Goal: Task Accomplishment & Management: Use online tool/utility

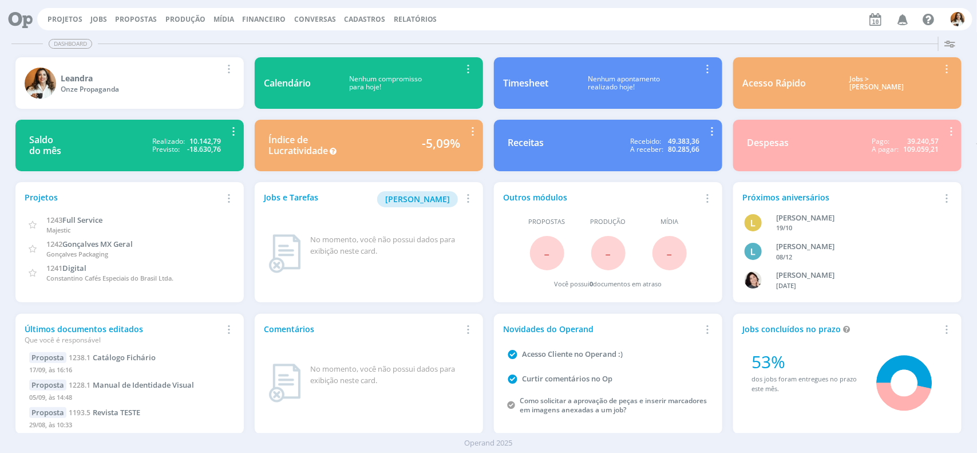
click at [263, 23] on span "Financeiro" at bounding box center [265, 19] width 44 height 10
click at [255, 36] on link "Lançamentos" at bounding box center [266, 39] width 96 height 18
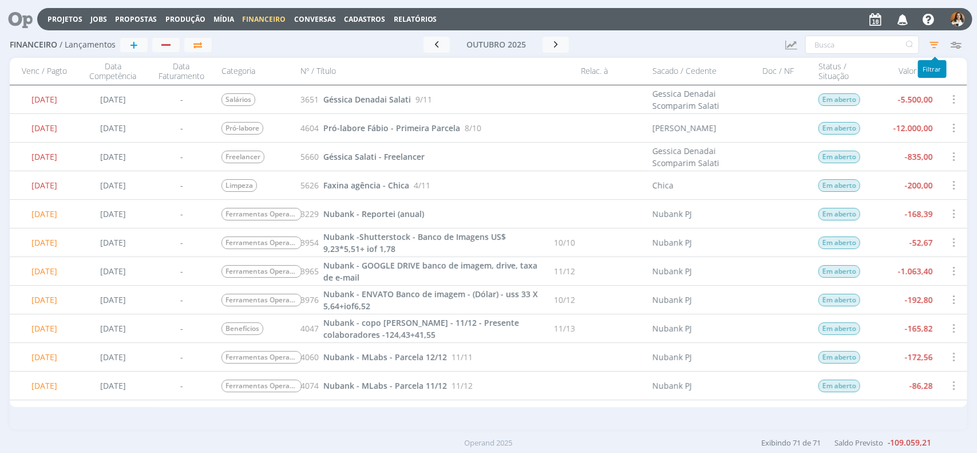
click at [933, 44] on icon "button" at bounding box center [934, 44] width 21 height 21
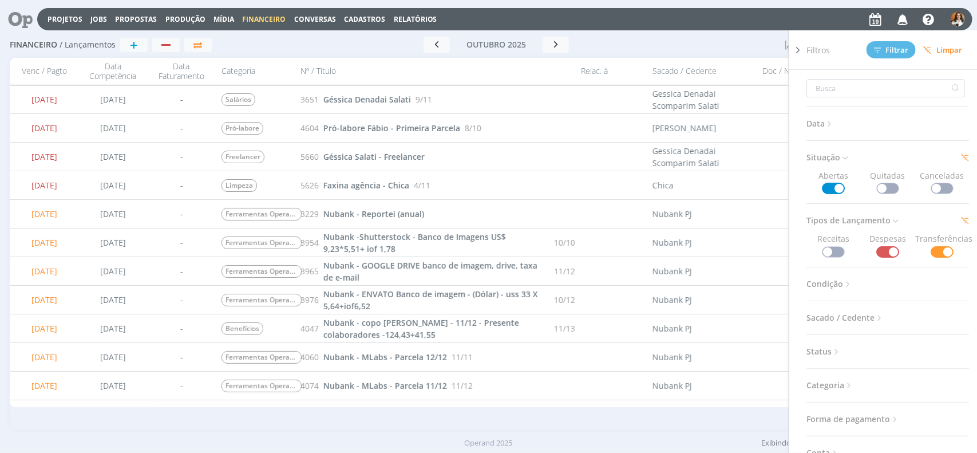
click at [758, 46] on div at bounding box center [707, 45] width 140 height 16
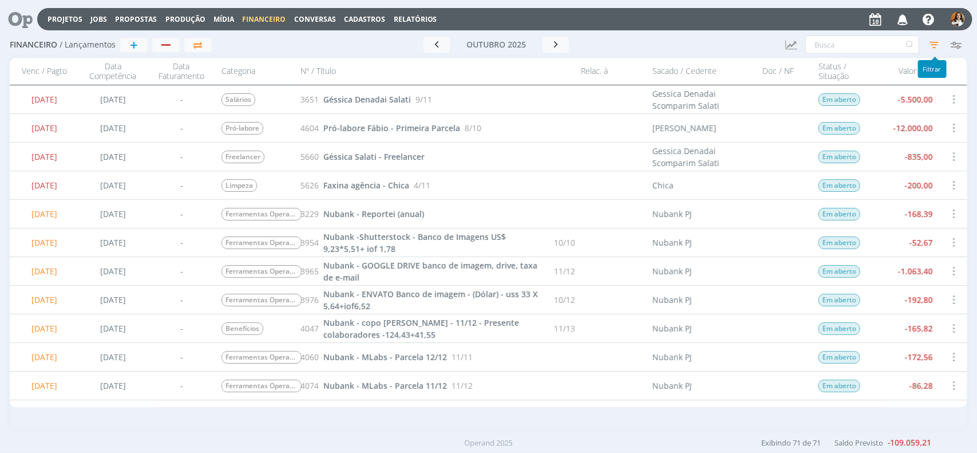
click at [929, 48] on icon "button" at bounding box center [934, 44] width 21 height 21
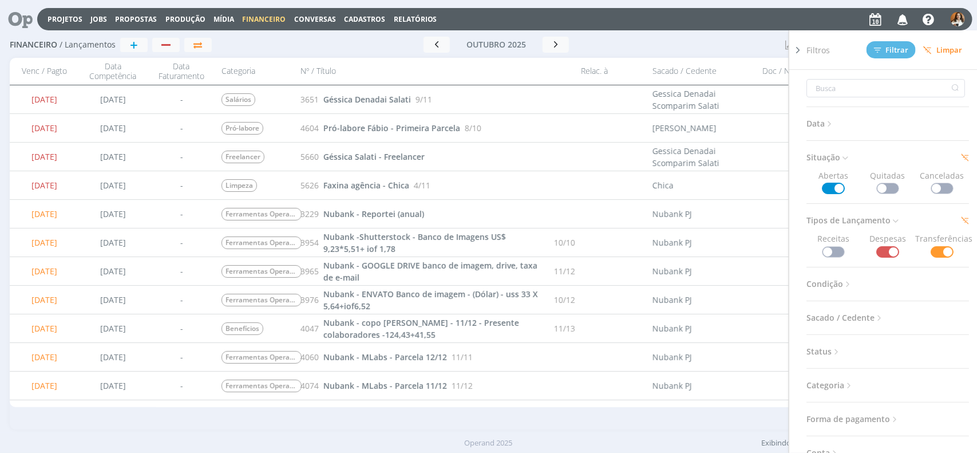
click at [889, 189] on span at bounding box center [888, 188] width 23 height 11
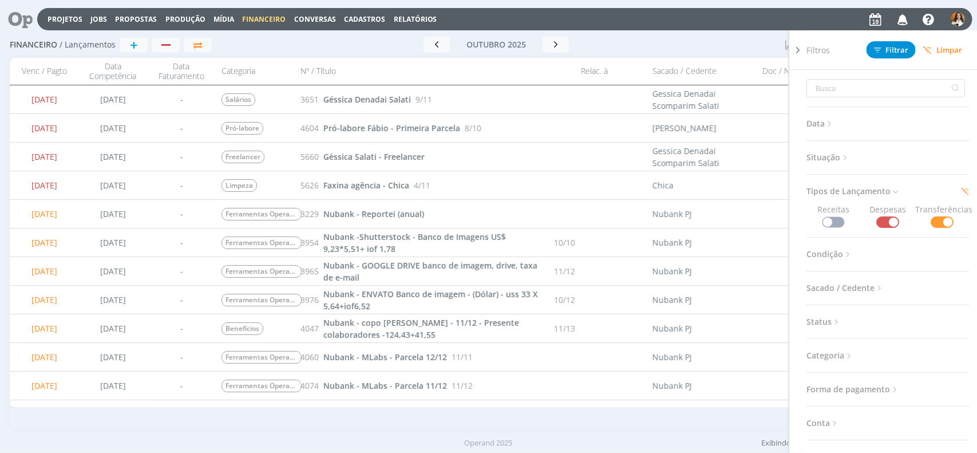
click at [726, 42] on div at bounding box center [707, 45] width 140 height 16
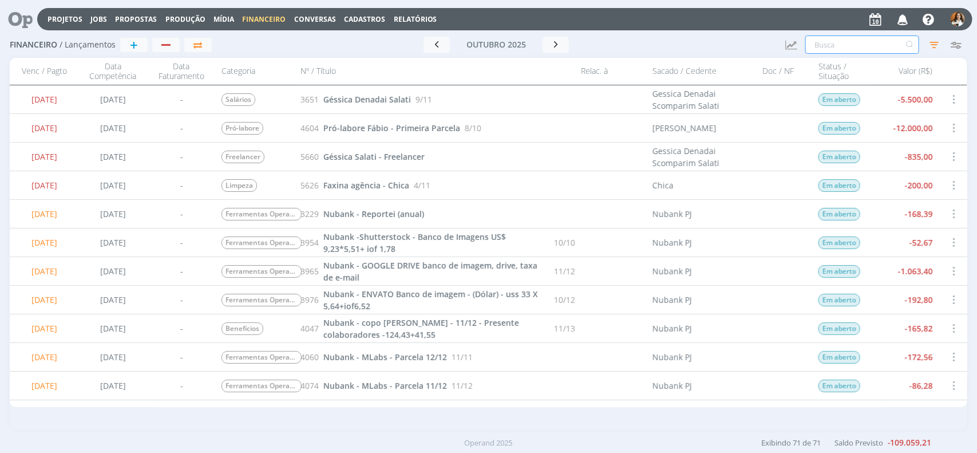
click at [866, 46] on input "text" at bounding box center [863, 45] width 114 height 18
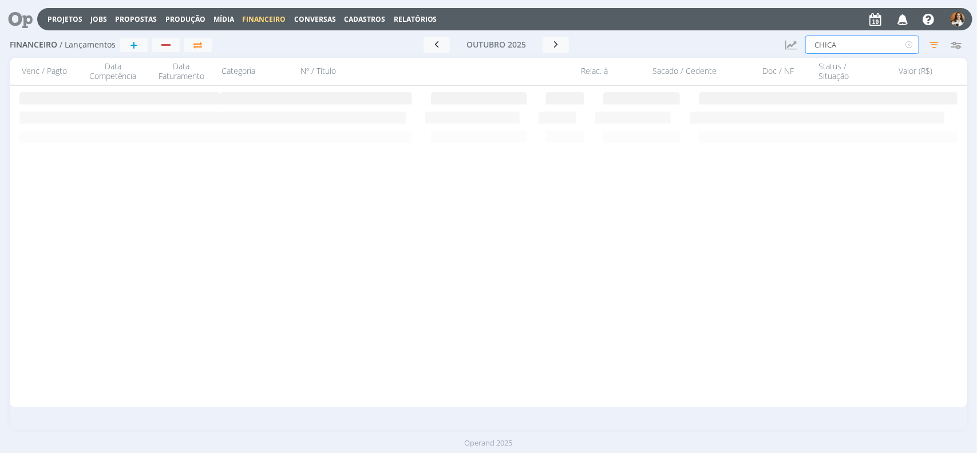
type input "CHICA"
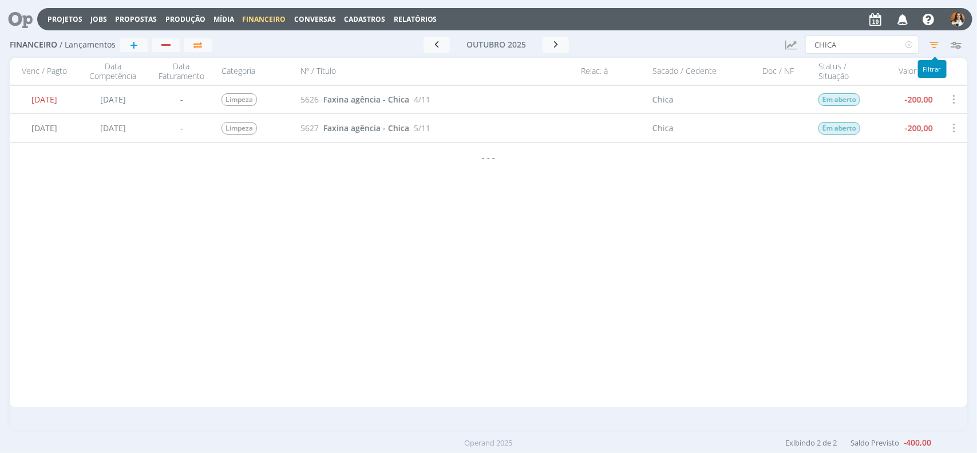
click at [940, 44] on icon "button" at bounding box center [934, 44] width 21 height 21
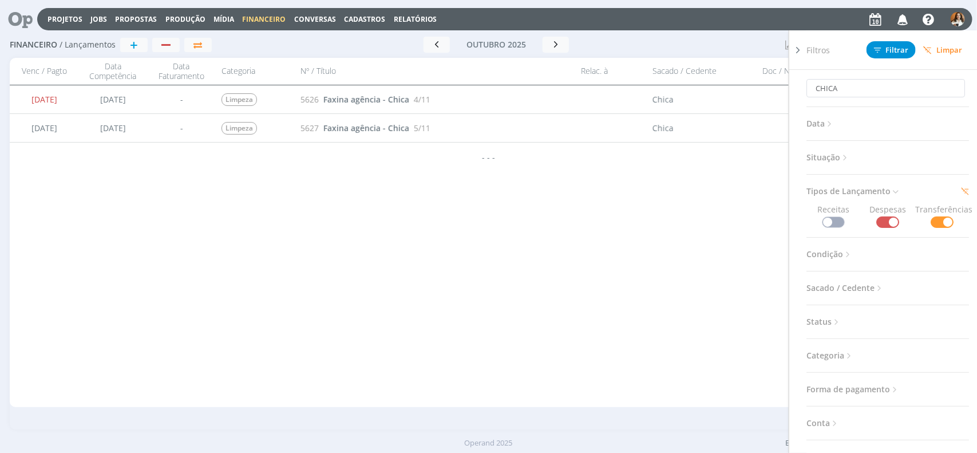
click at [841, 162] on span "Situação" at bounding box center [829, 157] width 44 height 15
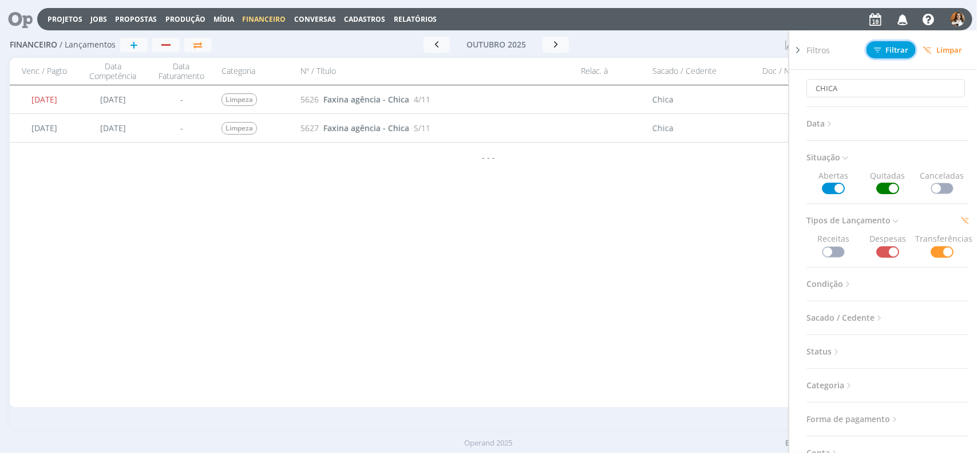
click at [894, 52] on span "Filtrar" at bounding box center [891, 49] width 35 height 7
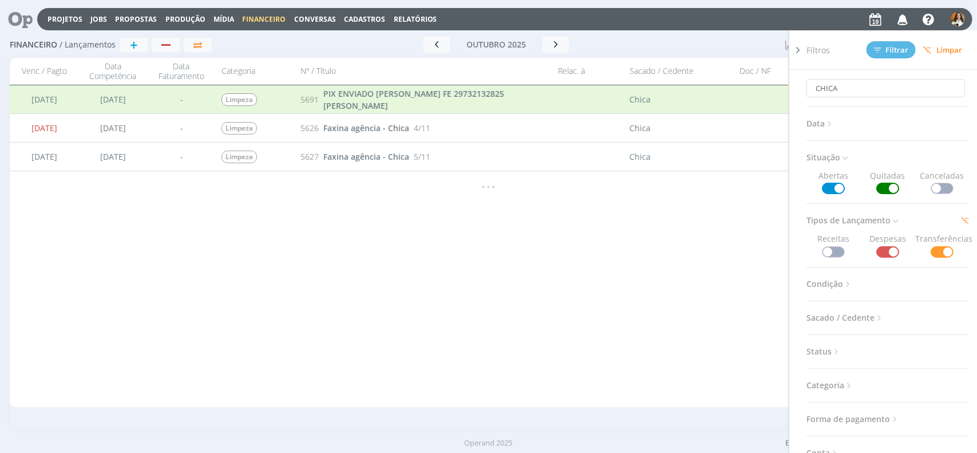
click at [649, 236] on div "07/10/2025 07/10/2025 - Salários 3651 Géssica Denadai Salati 9/11 Gessica Denad…" at bounding box center [489, 246] width 958 height 322
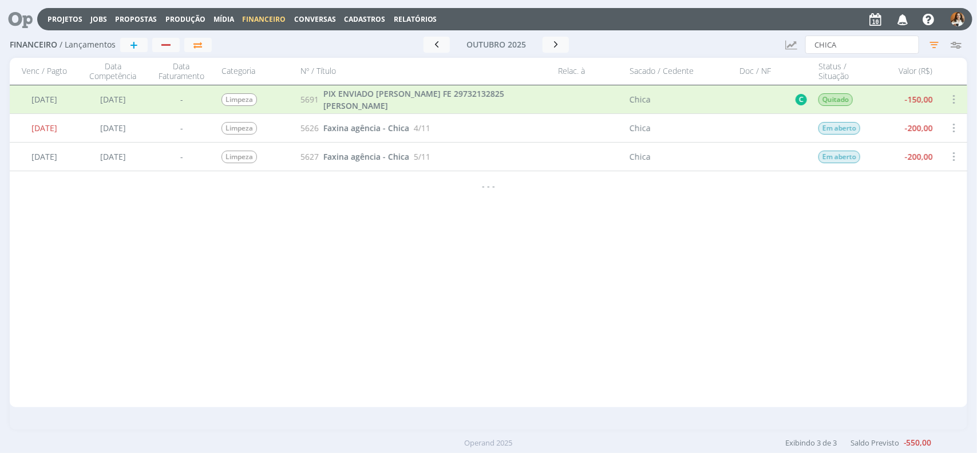
click at [368, 16] on span "Cadastros" at bounding box center [364, 19] width 41 height 10
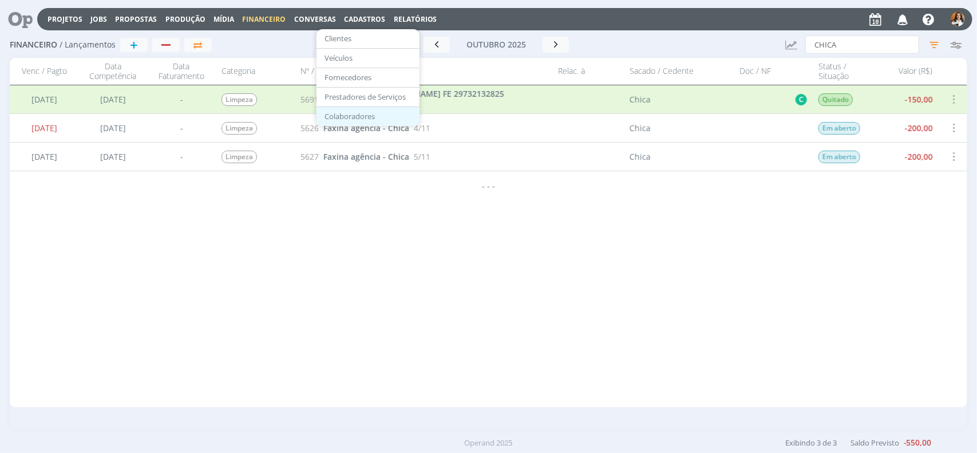
click at [361, 112] on link "Colaboradores" at bounding box center [368, 117] width 96 height 18
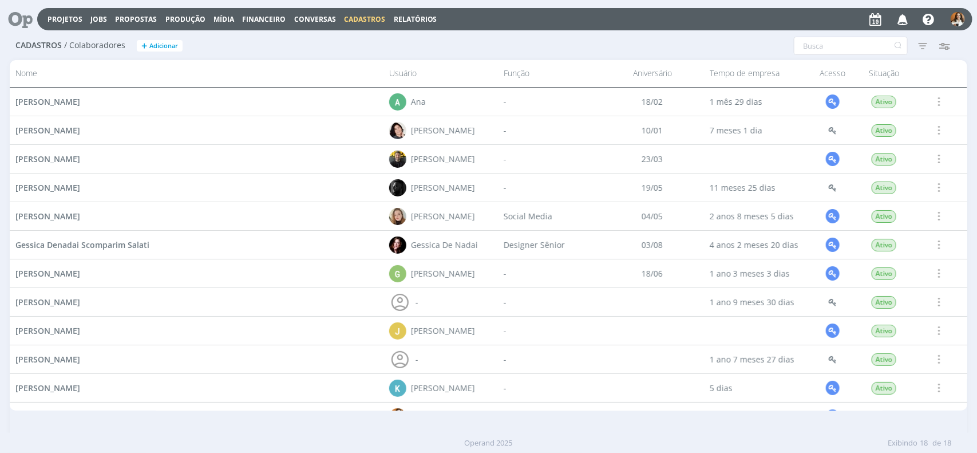
click at [348, 13] on div "Projetos Jobs Propostas Produção Mídia Financeiro Conversas Cadastros Relatório…" at bounding box center [505, 19] width 936 height 22
click at [351, 16] on span "Cadastros" at bounding box center [364, 19] width 41 height 10
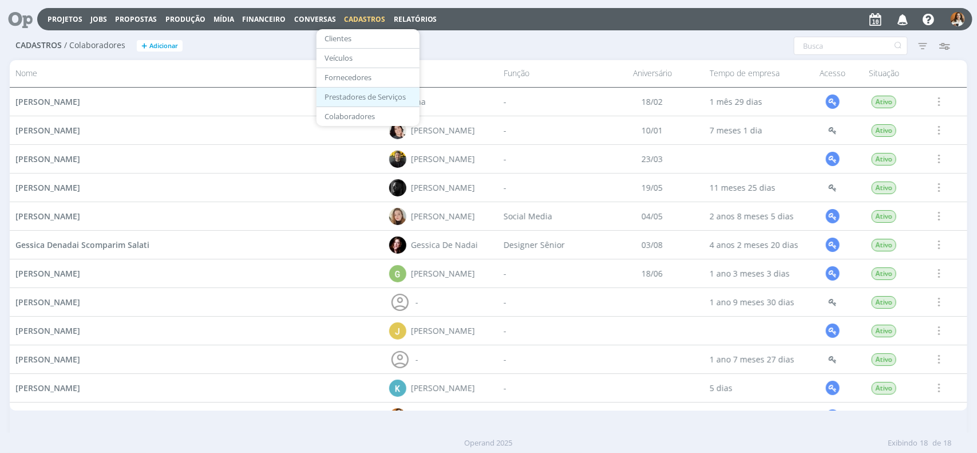
click at [353, 99] on link "Prestadores de Serviços" at bounding box center [368, 97] width 96 height 18
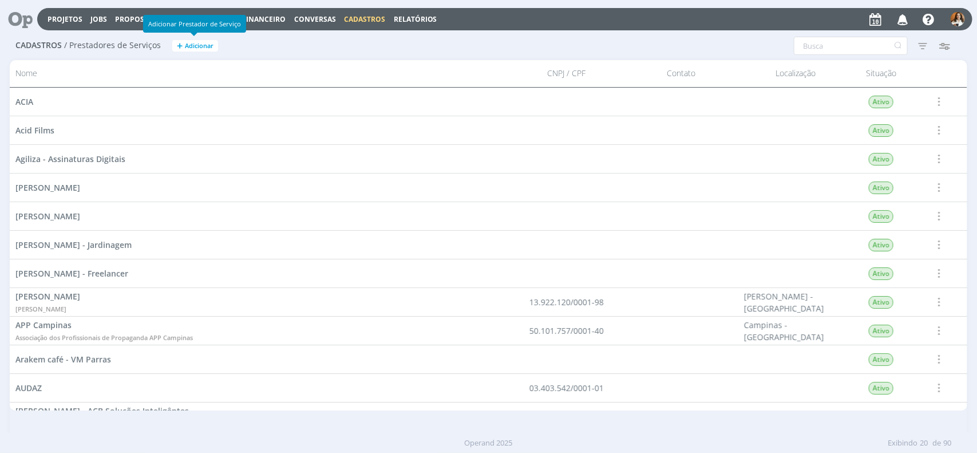
click at [200, 49] on span "Adicionar" at bounding box center [199, 45] width 29 height 7
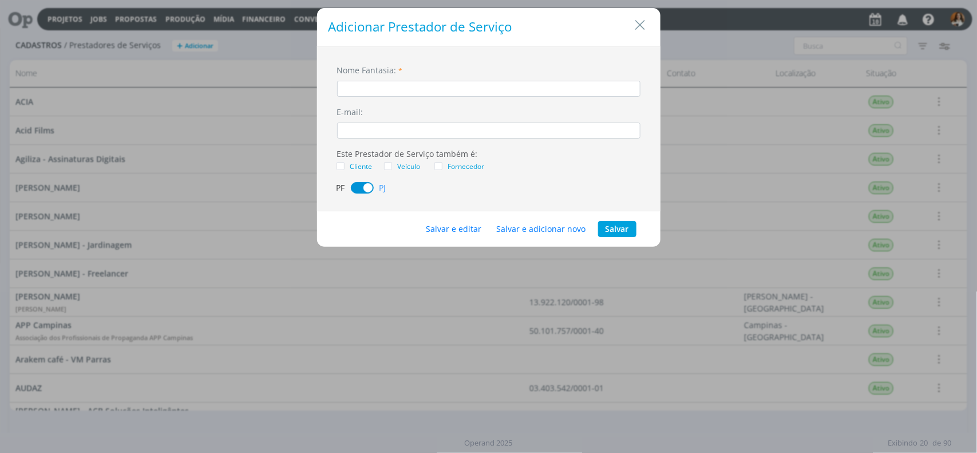
type input "j"
click at [356, 187] on span "dialog" at bounding box center [362, 187] width 23 height 11
click at [408, 92] on input "Júlio" at bounding box center [488, 89] width 303 height 16
type input "Júlio Freelancer"
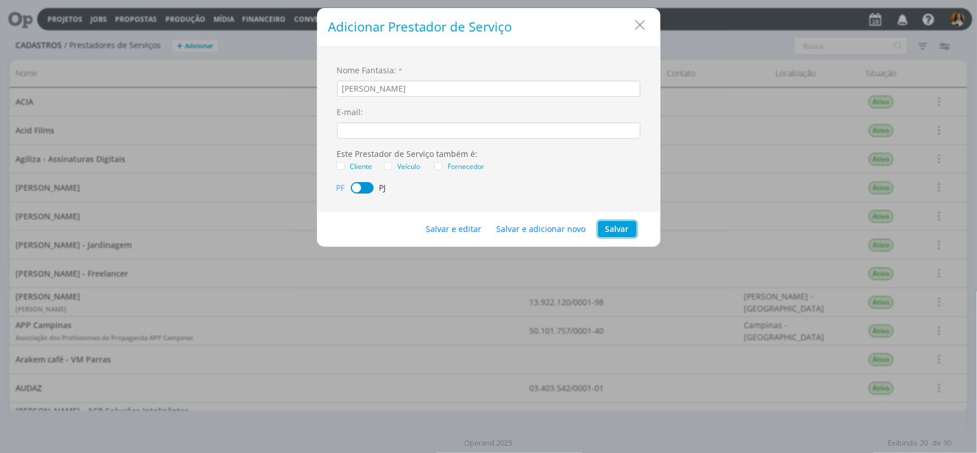
click at [625, 227] on button "Salvar" at bounding box center [617, 229] width 38 height 16
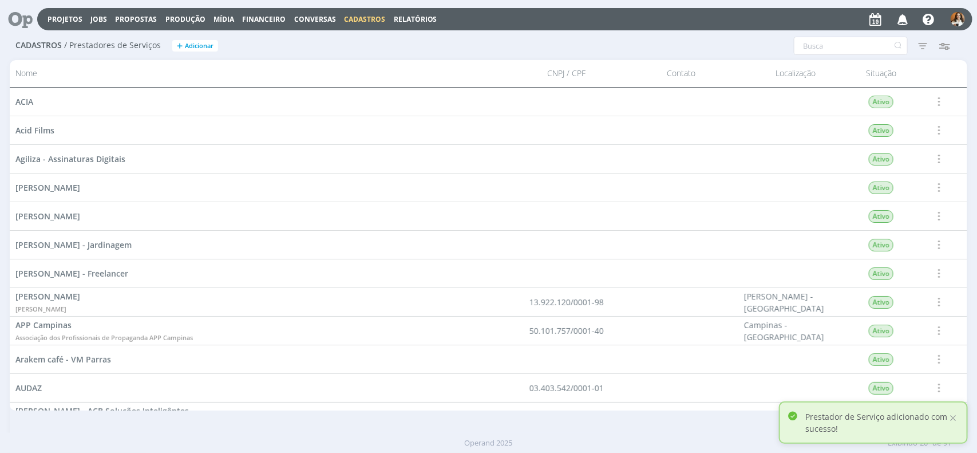
click at [262, 21] on span "Financeiro" at bounding box center [265, 19] width 44 height 10
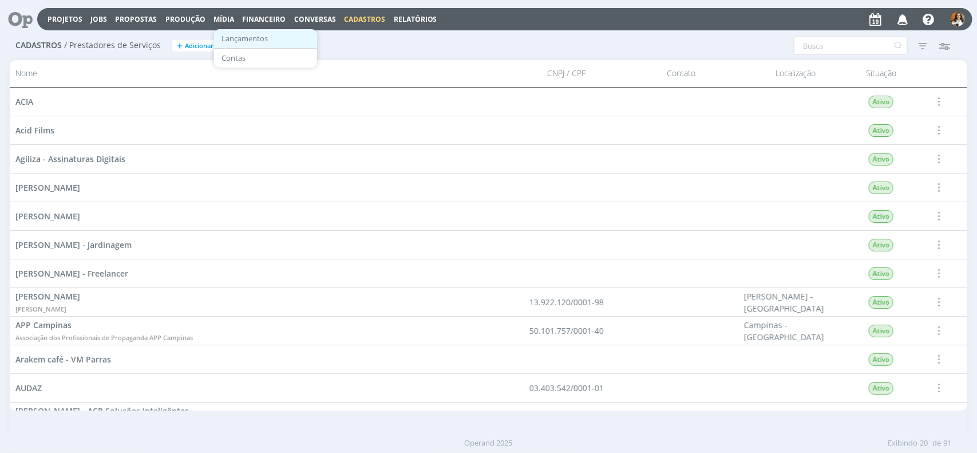
click at [252, 41] on link "Lançamentos" at bounding box center [266, 39] width 96 height 18
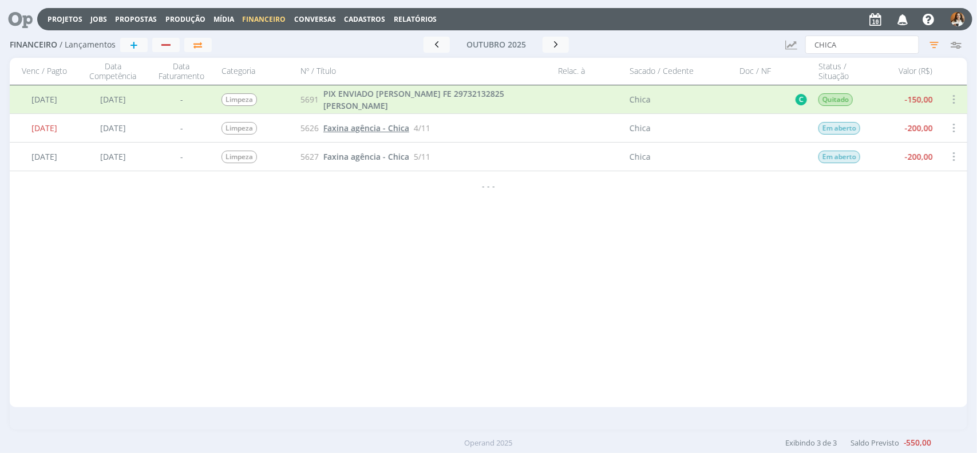
click at [387, 132] on span "Faxina agência - Chica" at bounding box center [367, 128] width 86 height 11
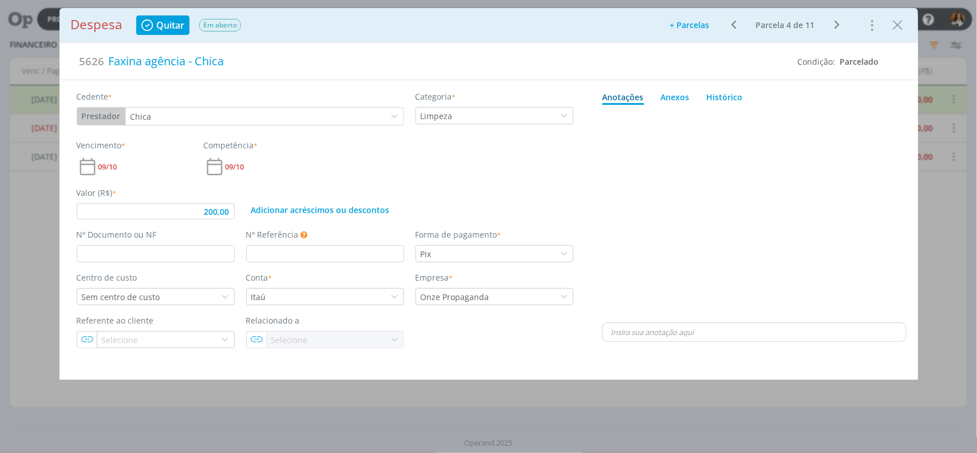
click at [673, 215] on div "dialog" at bounding box center [754, 214] width 305 height 211
click at [686, 21] on button "+ Parcelas" at bounding box center [690, 25] width 54 height 16
click at [711, 70] on button "Ok" at bounding box center [711, 70] width 21 height 18
click at [729, 20] on icon "dialog" at bounding box center [730, 25] width 14 height 14
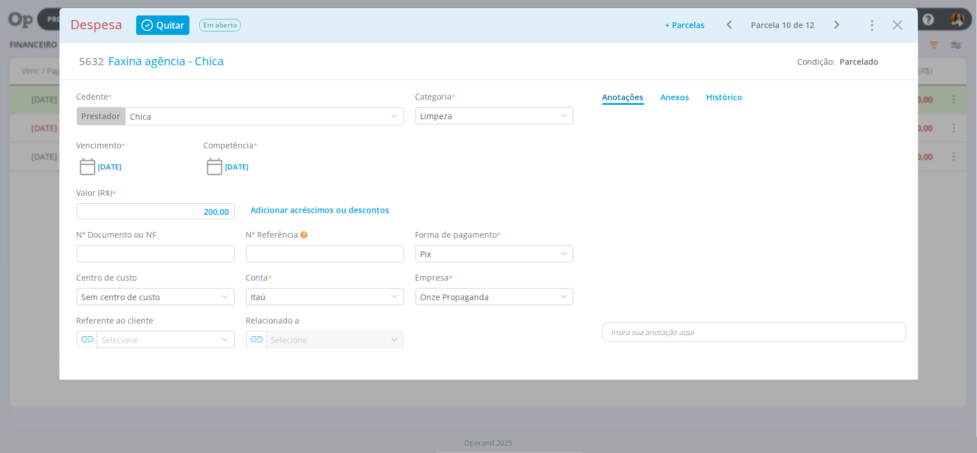
click at [834, 20] on icon "dialog" at bounding box center [837, 25] width 14 height 14
click at [115, 168] on span "22/02/26" at bounding box center [109, 166] width 23 height 7
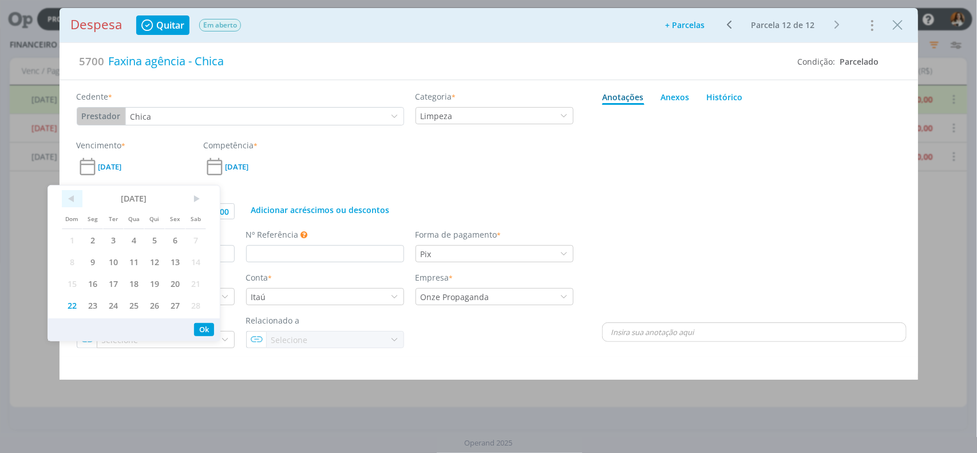
click at [73, 202] on span "<" at bounding box center [72, 198] width 21 height 17
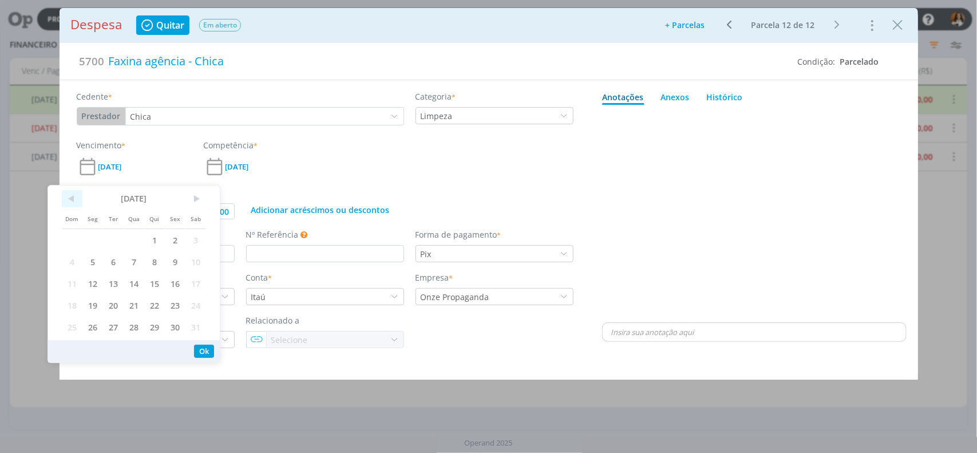
click at [73, 202] on span "<" at bounding box center [72, 198] width 21 height 17
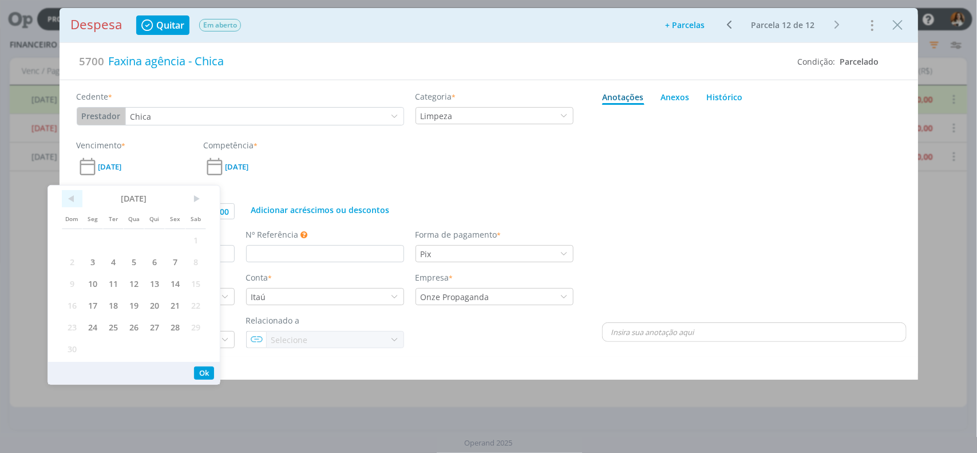
click at [73, 202] on span "<" at bounding box center [72, 198] width 21 height 17
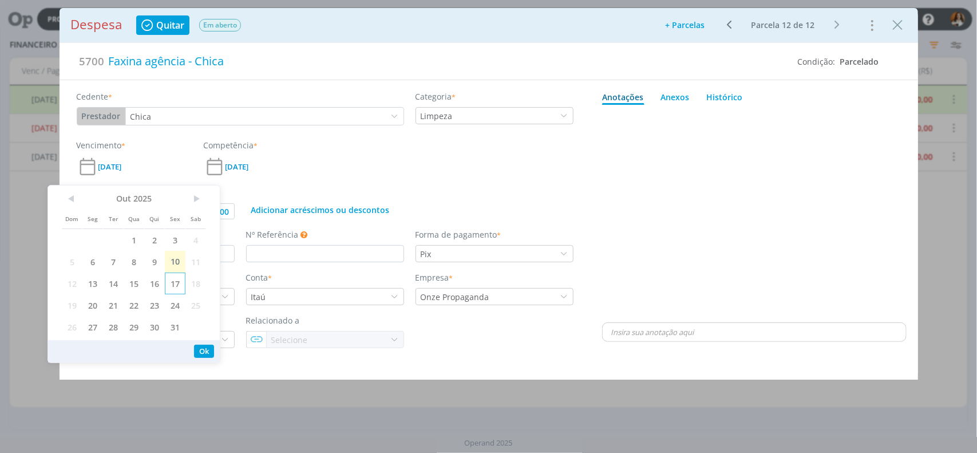
click at [170, 282] on span "17" at bounding box center [175, 284] width 21 height 22
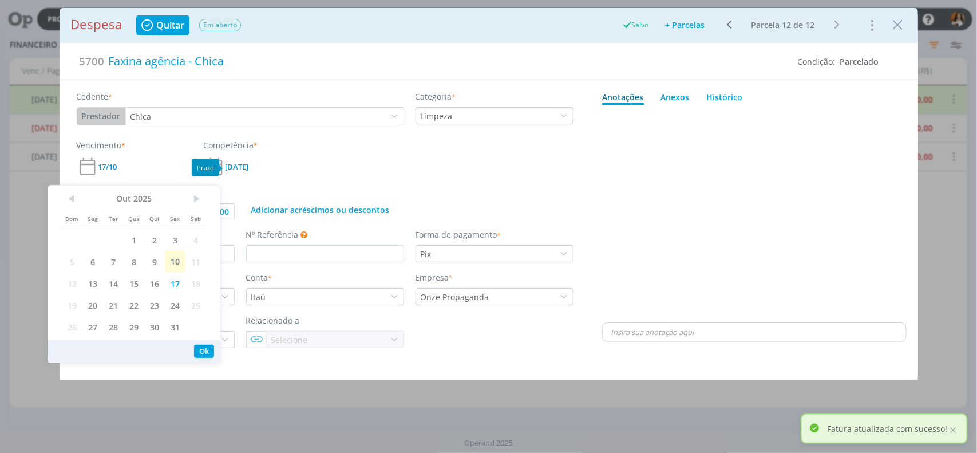
click at [242, 169] on span "22/01/26" at bounding box center [237, 166] width 23 height 7
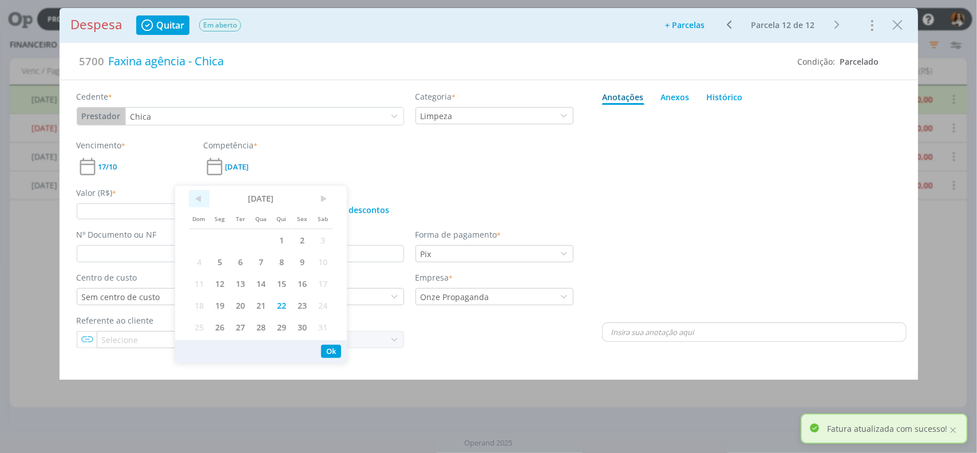
click at [200, 206] on span "<" at bounding box center [199, 198] width 21 height 17
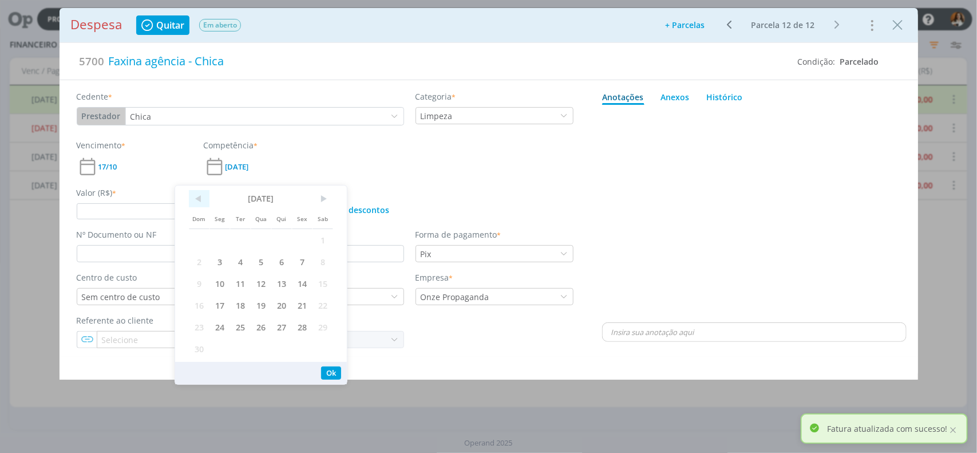
click at [200, 206] on span "<" at bounding box center [199, 198] width 21 height 17
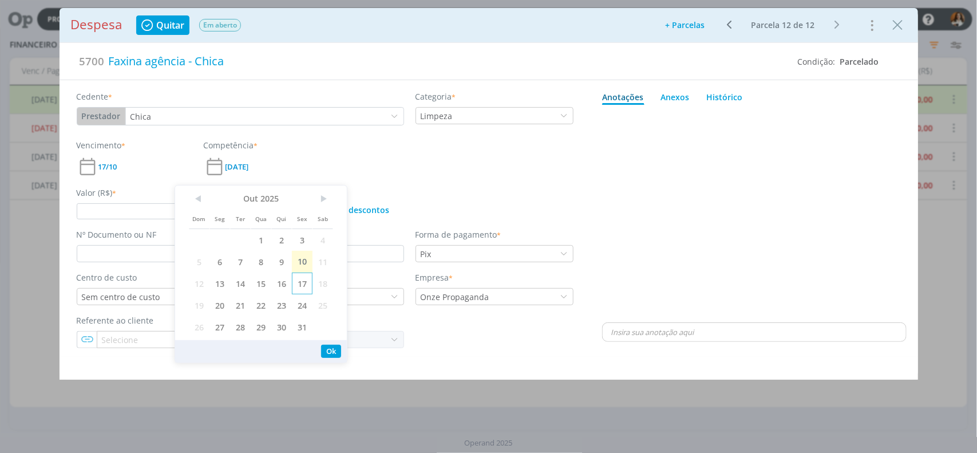
click at [302, 283] on span "17" at bounding box center [302, 284] width 21 height 22
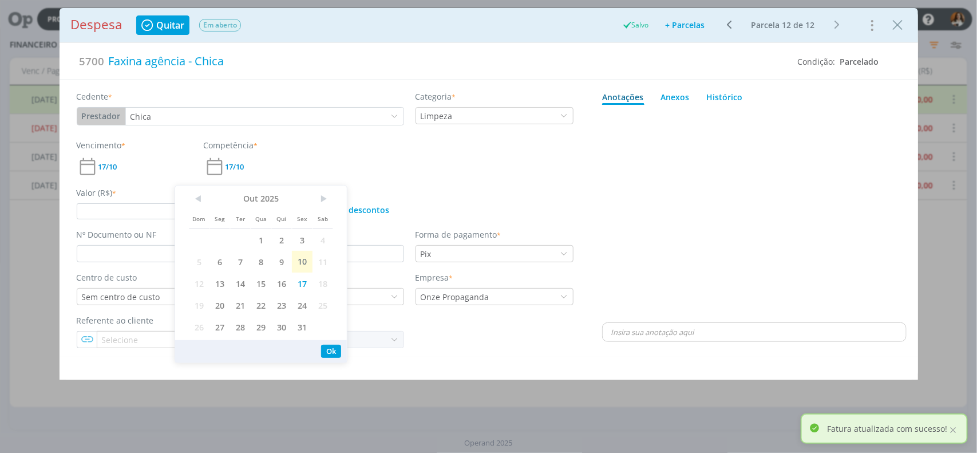
click at [407, 175] on div "Vencimento * 17/10 Competência * 17/10" at bounding box center [325, 158] width 508 height 38
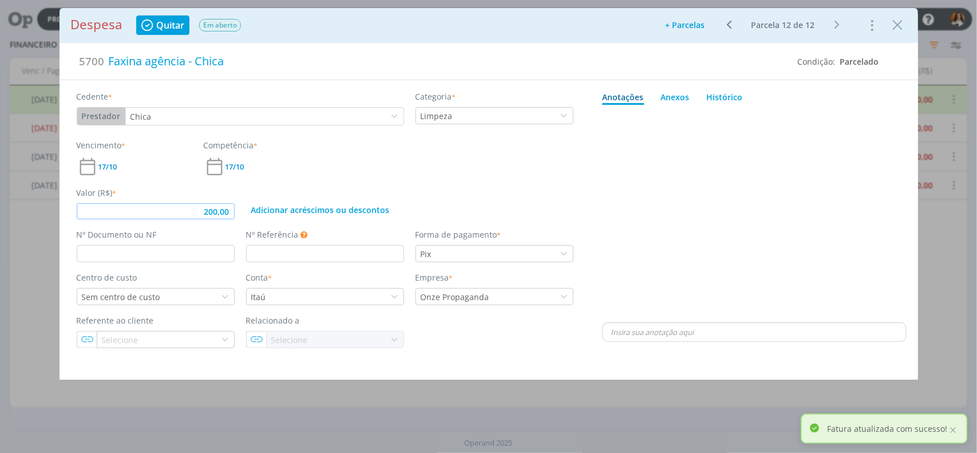
drag, startPoint x: 232, startPoint y: 214, endPoint x: 152, endPoint y: 211, distance: 79.6
click at [152, 211] on input "200,00" at bounding box center [156, 211] width 158 height 16
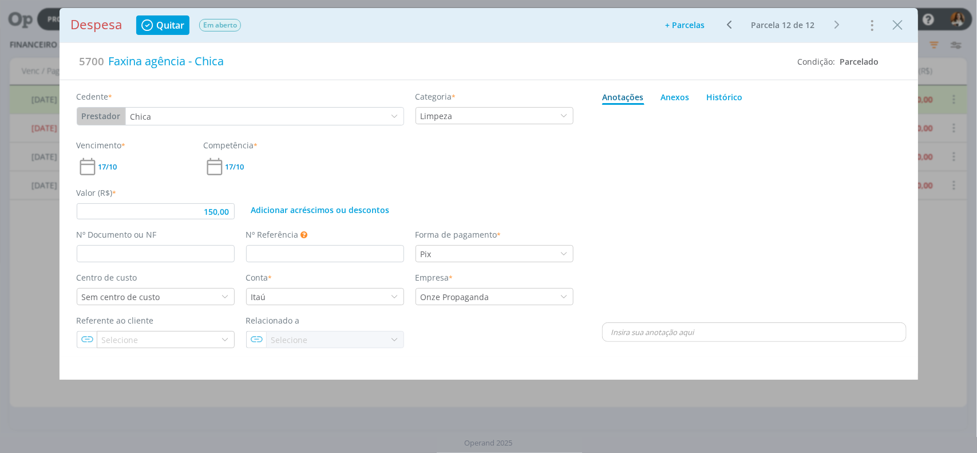
click at [693, 279] on div "dialog" at bounding box center [754, 214] width 305 height 211
click at [665, 331] on p "dialog" at bounding box center [755, 332] width 286 height 10
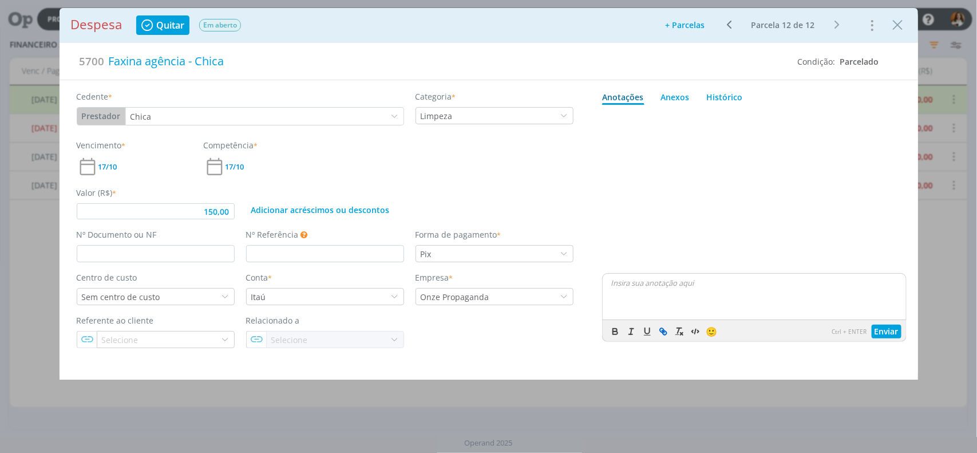
type input "150,00"
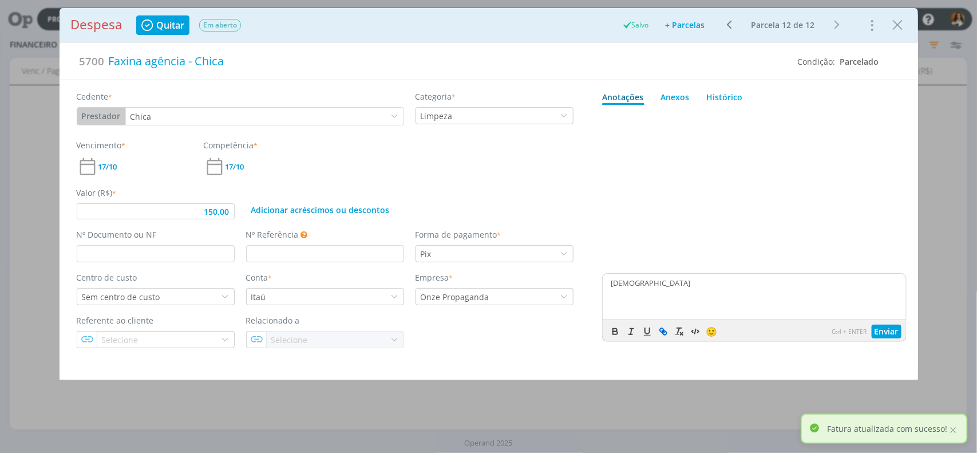
type input "150,00"
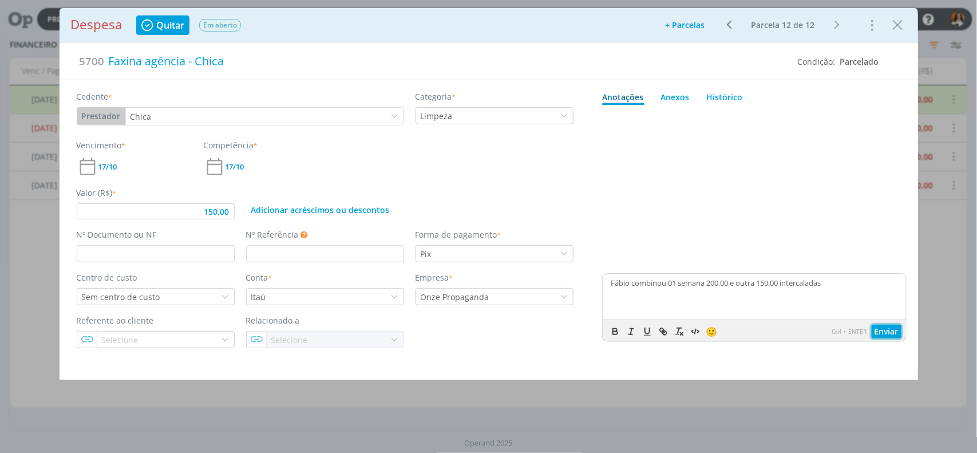
click at [888, 335] on button "Enviar" at bounding box center [887, 332] width 30 height 14
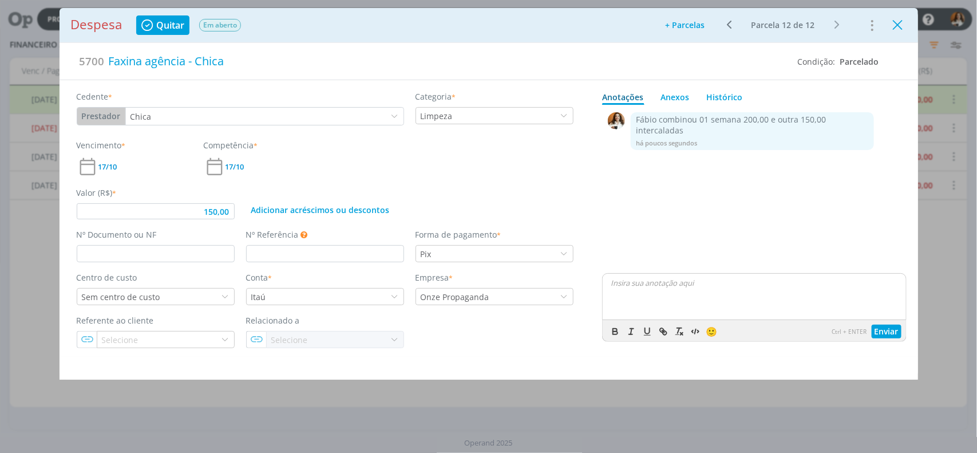
click at [902, 27] on icon "Close" at bounding box center [898, 25] width 17 height 17
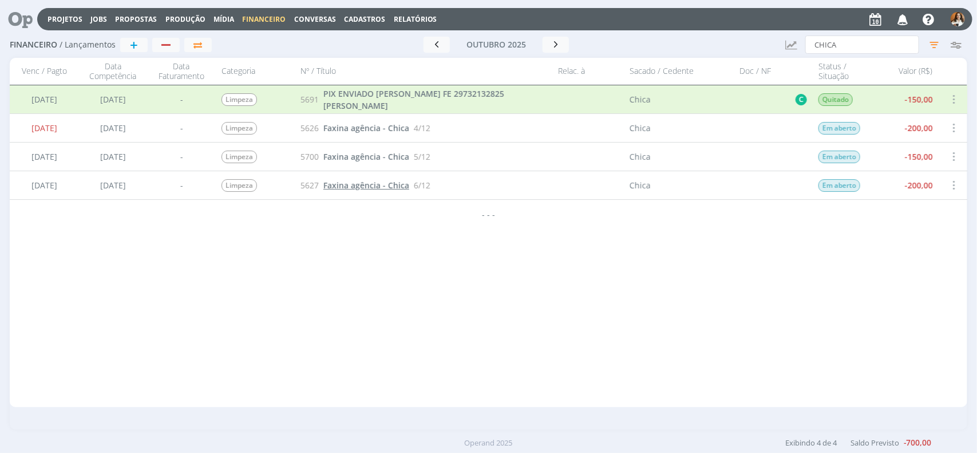
click at [350, 184] on span "Faxina agência - Chica" at bounding box center [367, 185] width 86 height 11
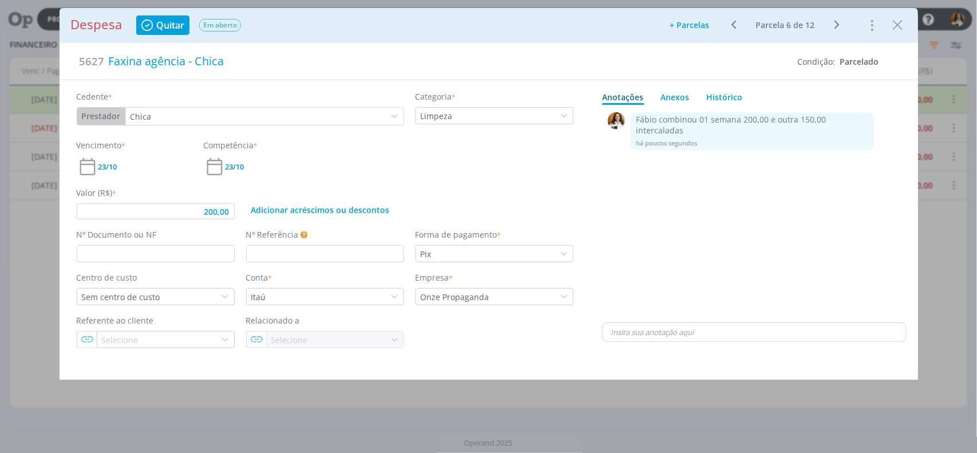
click at [702, 22] on button "+ Parcelas" at bounding box center [690, 25] width 54 height 16
click at [763, 166] on div "0 Fábio combinou 01 semana 200,00 e outra 150,00 intercaladas há poucos segundo…" at bounding box center [754, 214] width 305 height 211
click at [643, 259] on div "0 Fábio combinou 01 semana 200,00 e outra 150,00 intercaladas há poucos segundo…" at bounding box center [754, 214] width 305 height 211
click at [837, 21] on icon "dialog" at bounding box center [837, 25] width 14 height 14
click at [109, 171] on span "06/11" at bounding box center [107, 166] width 19 height 7
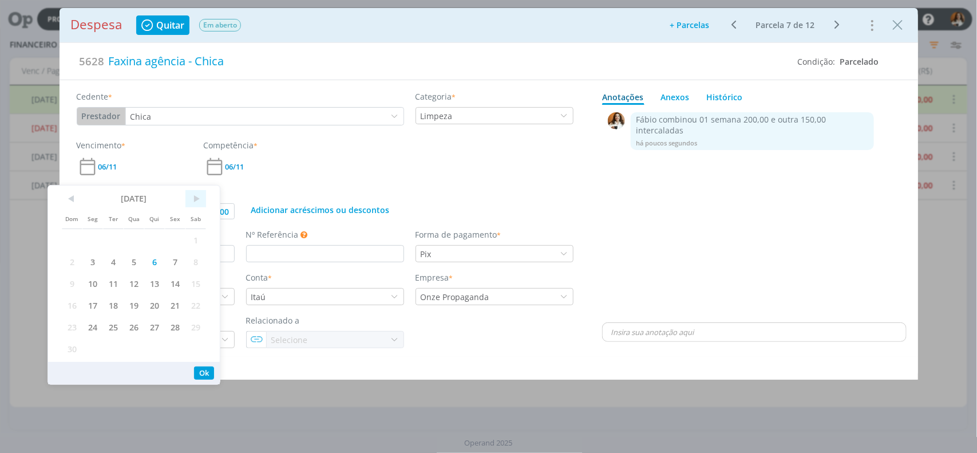
click at [201, 202] on span ">" at bounding box center [196, 198] width 21 height 17
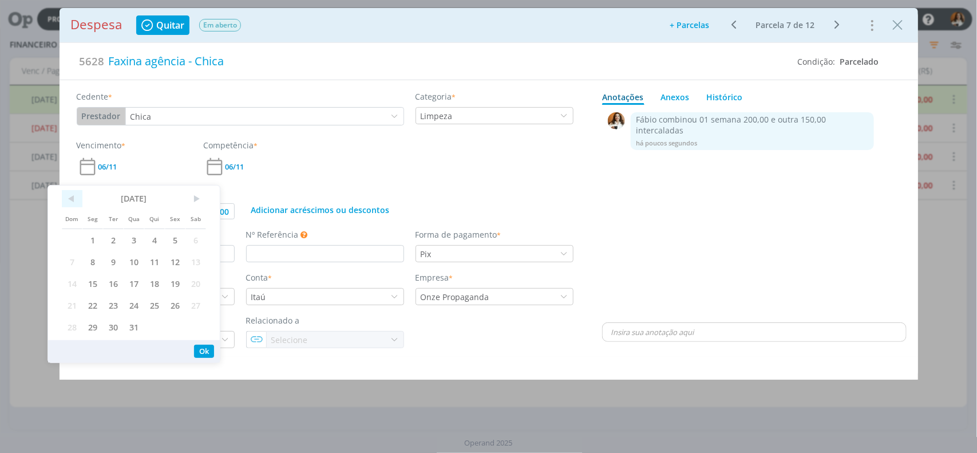
click at [66, 199] on span "<" at bounding box center [72, 198] width 21 height 17
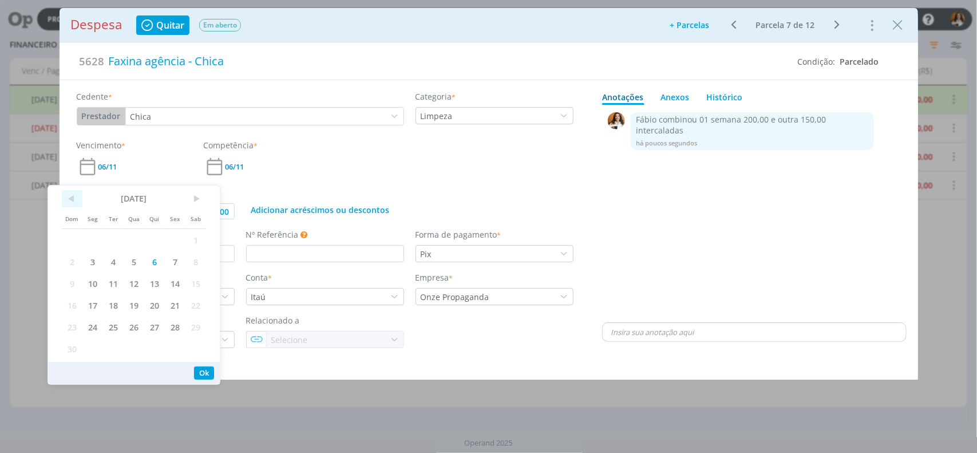
click at [66, 199] on span "<" at bounding box center [72, 198] width 21 height 17
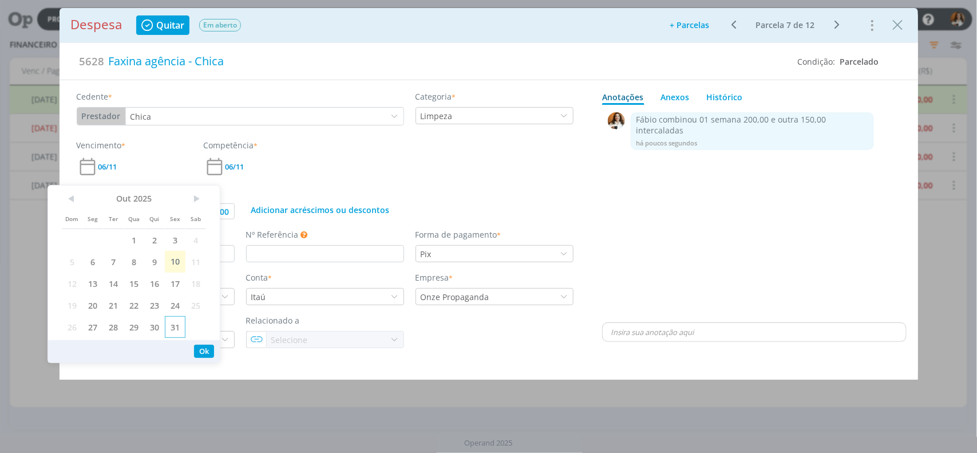
click at [172, 325] on span "31" at bounding box center [175, 327] width 21 height 22
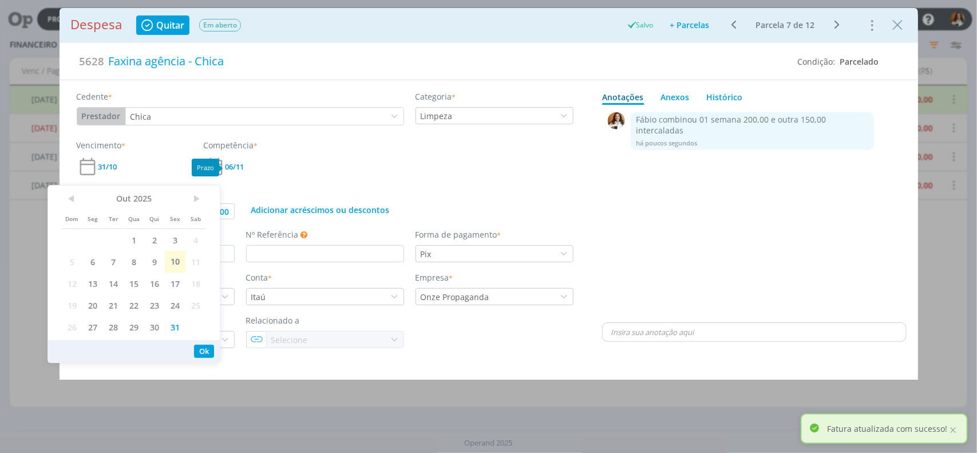
click at [238, 171] on span "06/11" at bounding box center [235, 166] width 19 height 7
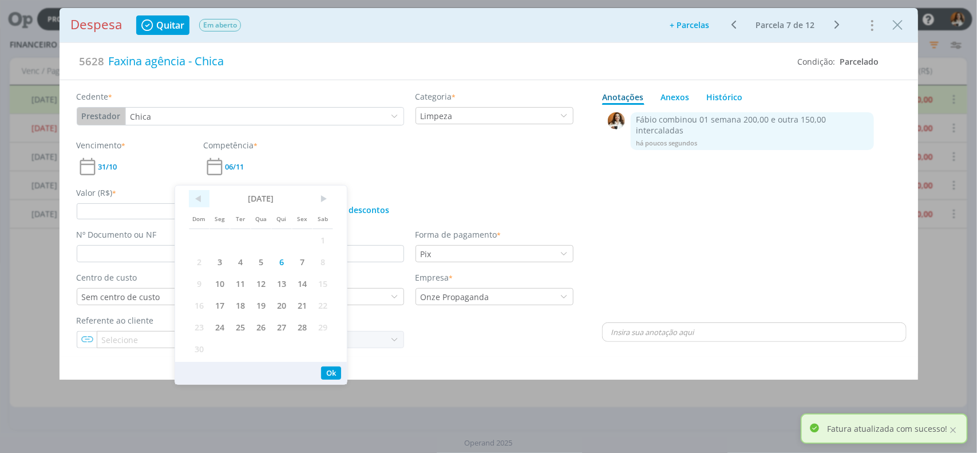
click at [198, 199] on span "<" at bounding box center [199, 198] width 21 height 17
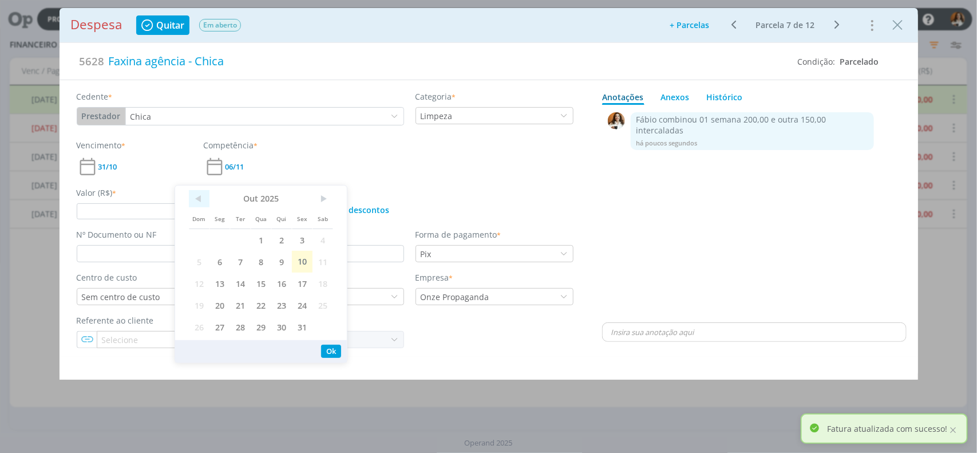
click at [198, 199] on span "<" at bounding box center [199, 198] width 21 height 17
click at [329, 199] on span ">" at bounding box center [323, 198] width 21 height 17
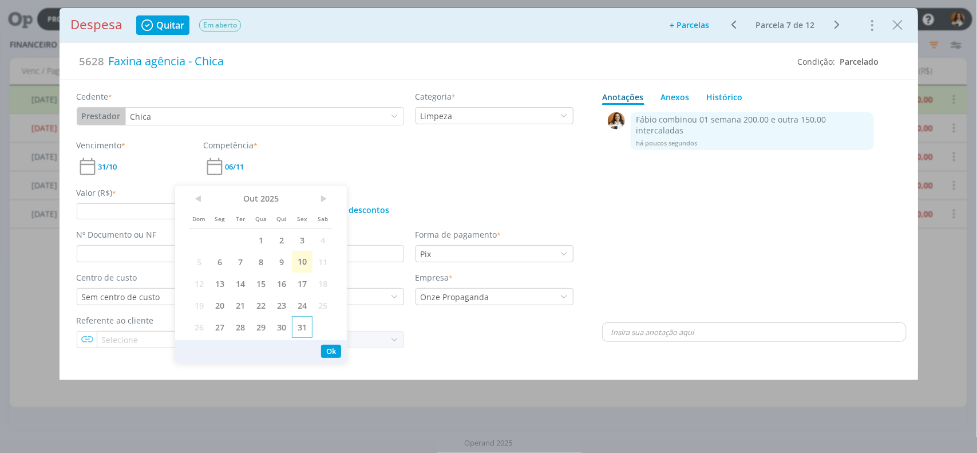
click at [301, 327] on span "31" at bounding box center [302, 327] width 21 height 22
click at [325, 351] on button "Ok" at bounding box center [331, 351] width 20 height 13
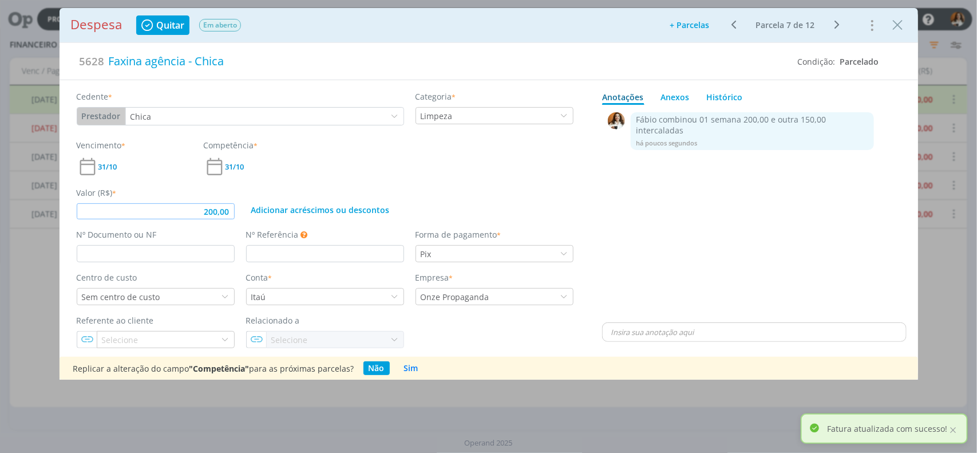
drag, startPoint x: 192, startPoint y: 218, endPoint x: 278, endPoint y: 219, distance: 86.5
click at [278, 219] on div "Valor (R$) * 200,00 Adicionar acréscimos ou descontos" at bounding box center [325, 199] width 508 height 42
type input "200,00"
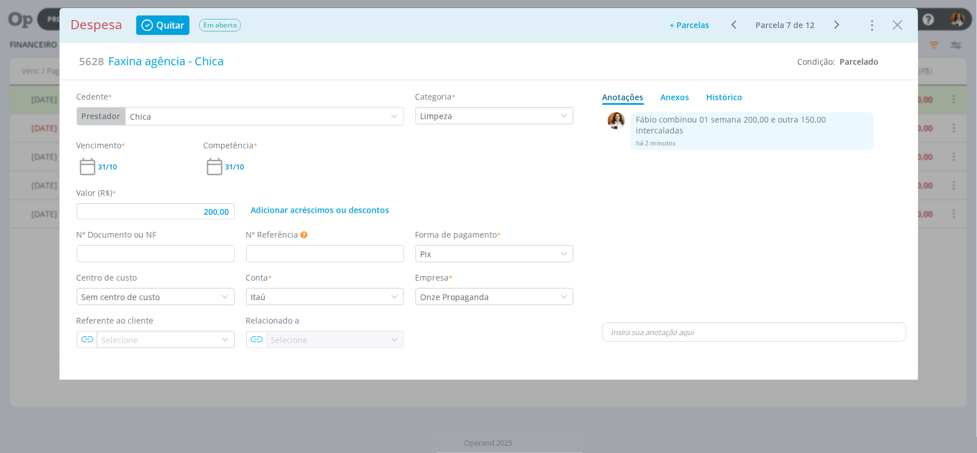
click at [752, 273] on div "0 Fábio combinou 01 semana 200,00 e outra 150,00 intercaladas há 2 minutos 👍 Ed…" at bounding box center [754, 214] width 305 height 211
click at [900, 26] on icon "Close" at bounding box center [898, 25] width 17 height 17
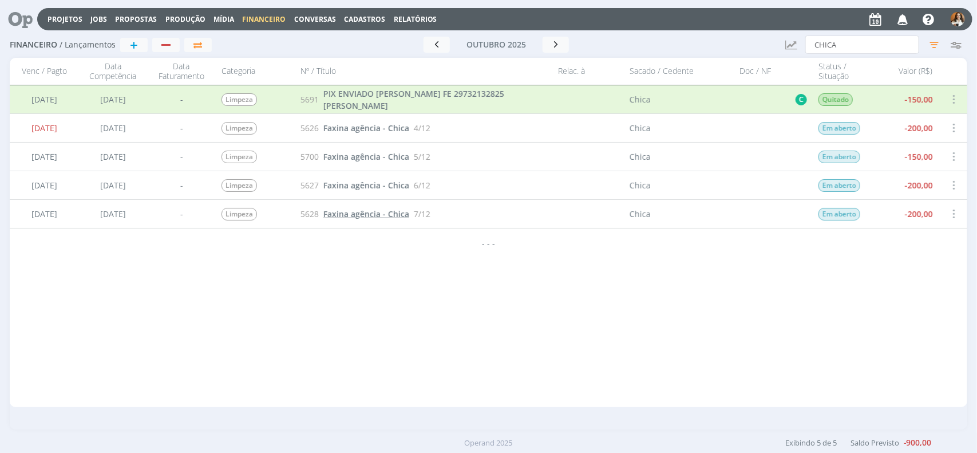
click at [407, 218] on span "Faxina agência - Chica" at bounding box center [367, 213] width 86 height 11
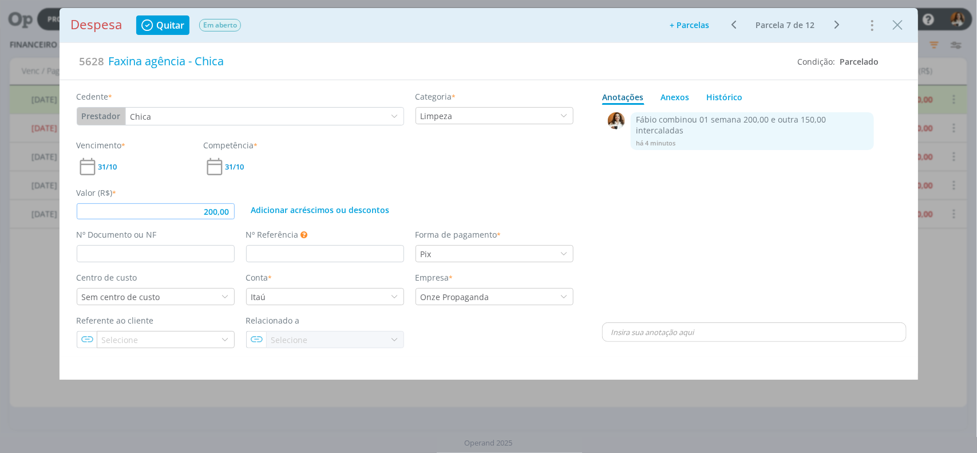
drag, startPoint x: 196, startPoint y: 214, endPoint x: 279, endPoint y: 200, distance: 84.1
click at [279, 200] on div "Valor (R$) * 200,00 Adicionar acréscimos ou descontos" at bounding box center [325, 199] width 508 height 42
click at [709, 225] on div "0 Fábio combinou 01 semana 200,00 e outra 150,00 intercaladas há 4 minutos 👍 Ed…" at bounding box center [754, 214] width 305 height 211
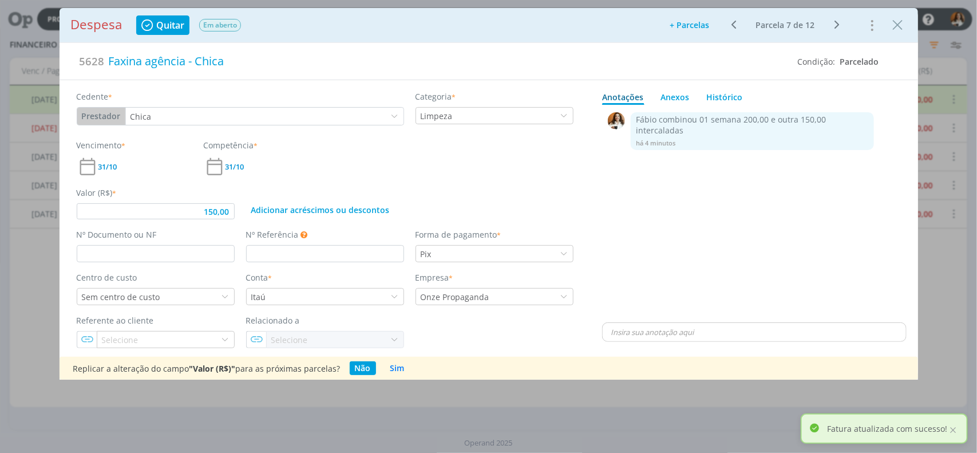
click at [786, 327] on p "dialog" at bounding box center [755, 332] width 286 height 10
type input "150,00"
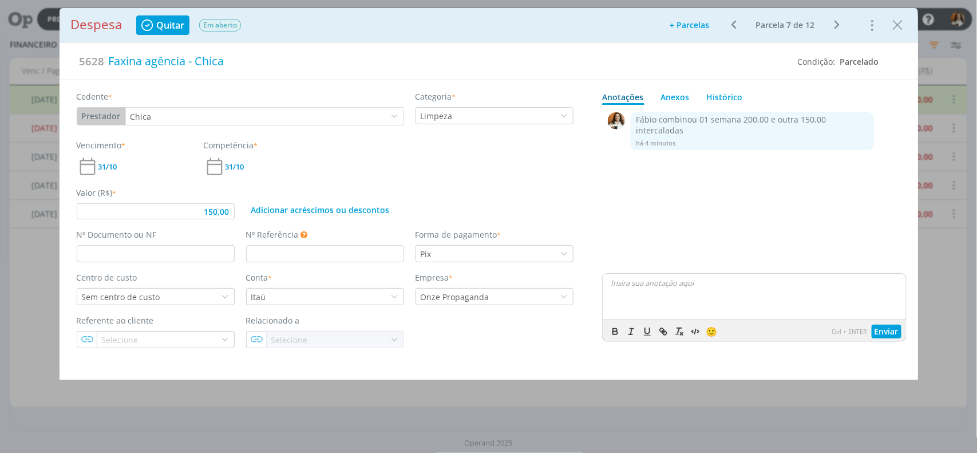
click at [954, 276] on div "Despesa Quitar Em aberto Adicionar parcelas: As parcelas serão geradas com base…" at bounding box center [488, 226] width 977 height 453
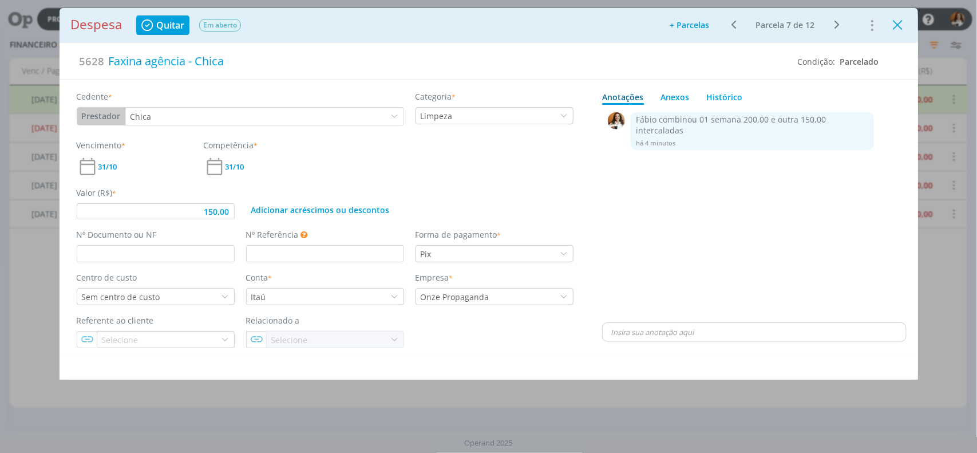
click at [894, 22] on icon "Close" at bounding box center [898, 25] width 17 height 17
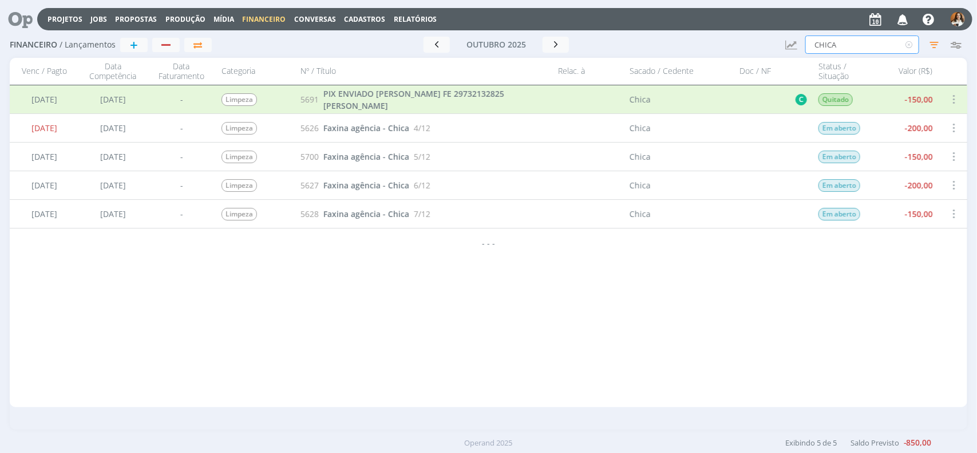
drag, startPoint x: 885, startPoint y: 50, endPoint x: 803, endPoint y: 54, distance: 82.0
click at [803, 54] on div "Financeiro / Lançamentos + Ir para mês atual outubro 2025 < 2025 > Janeiro Feve…" at bounding box center [489, 45] width 958 height 26
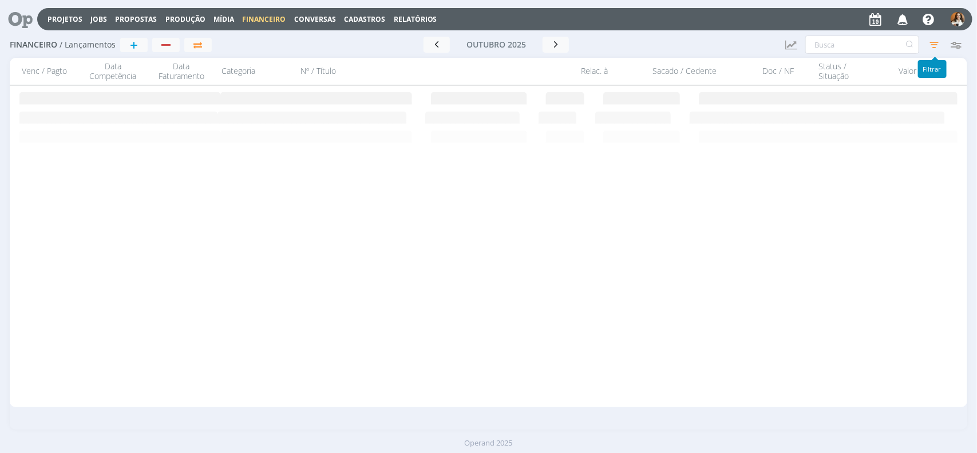
click at [932, 48] on icon "button" at bounding box center [934, 44] width 21 height 21
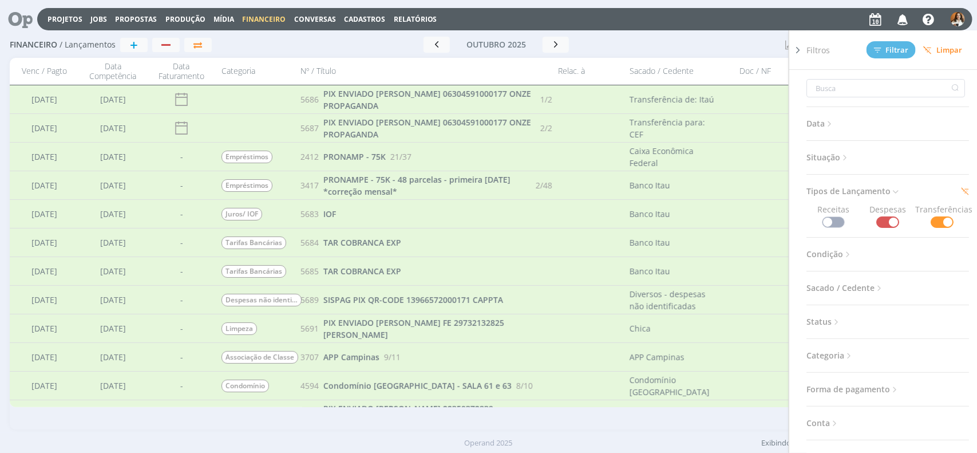
click at [833, 126] on icon at bounding box center [830, 124] width 10 height 10
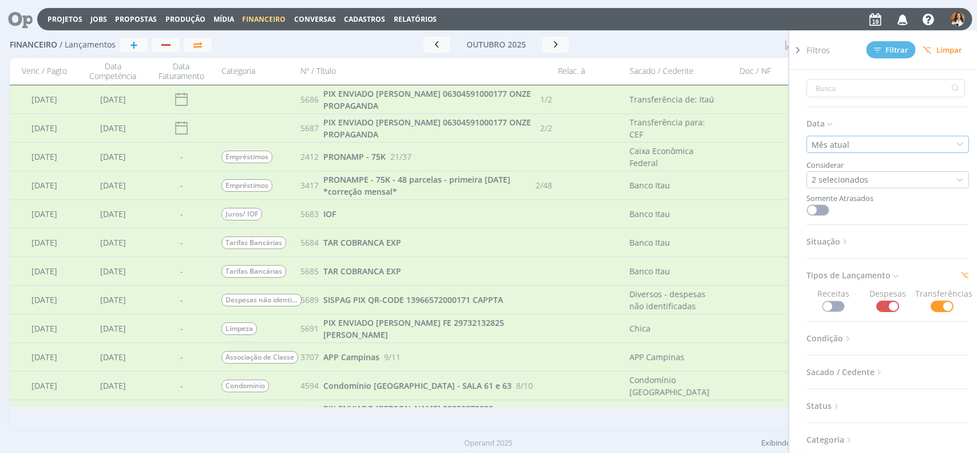
click at [878, 149] on div "Mês atual" at bounding box center [888, 144] width 163 height 17
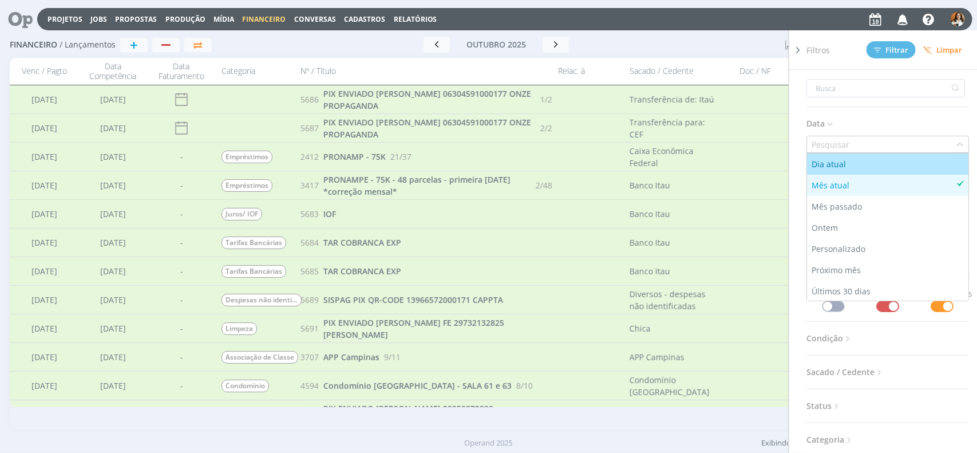
click at [830, 166] on div "Dia atual" at bounding box center [830, 164] width 37 height 12
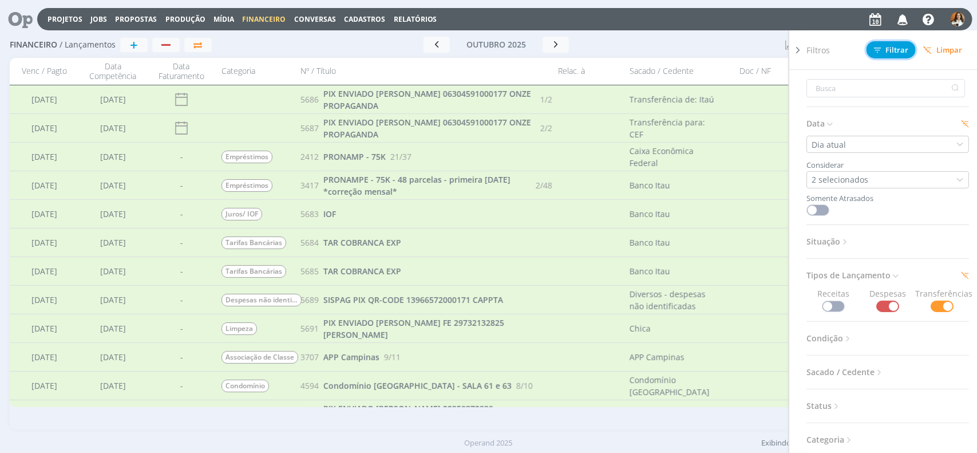
click at [897, 46] on span "Filtrar" at bounding box center [891, 49] width 35 height 7
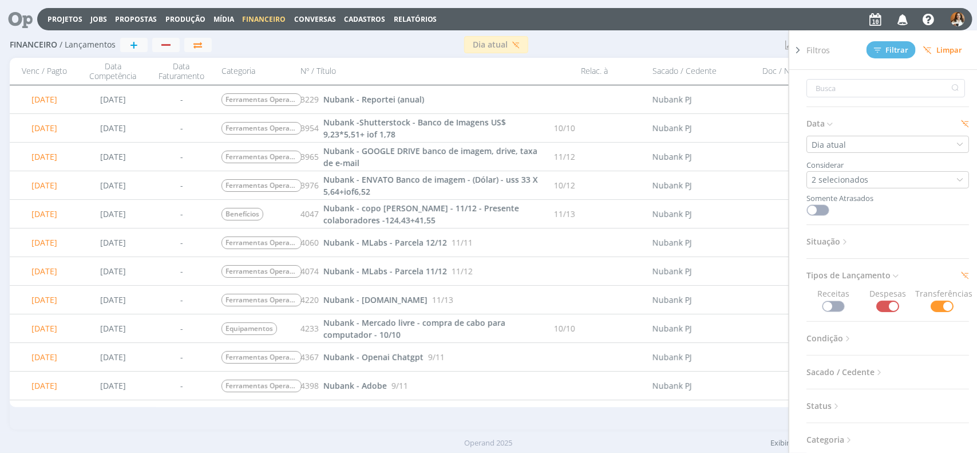
click at [708, 39] on div "Dia atual" at bounding box center [494, 44] width 565 height 17
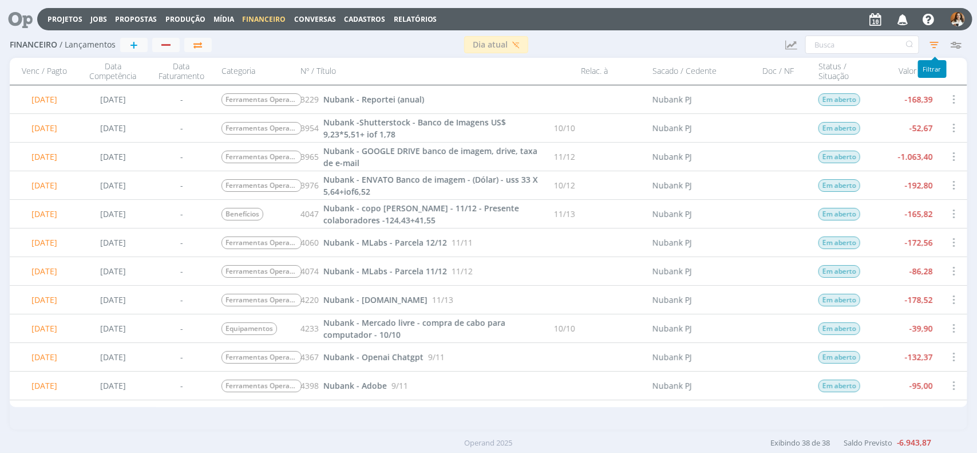
click at [932, 41] on icon "button" at bounding box center [934, 44] width 21 height 21
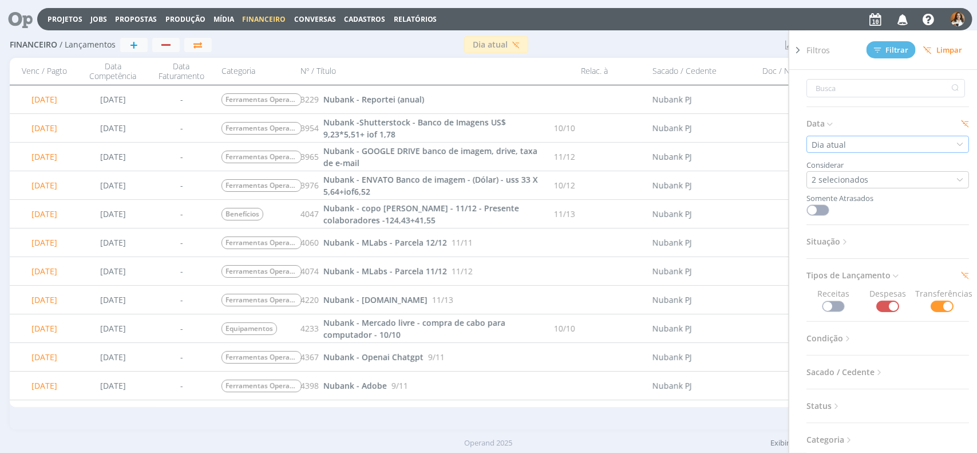
click at [882, 146] on div "Dia atual" at bounding box center [888, 144] width 163 height 17
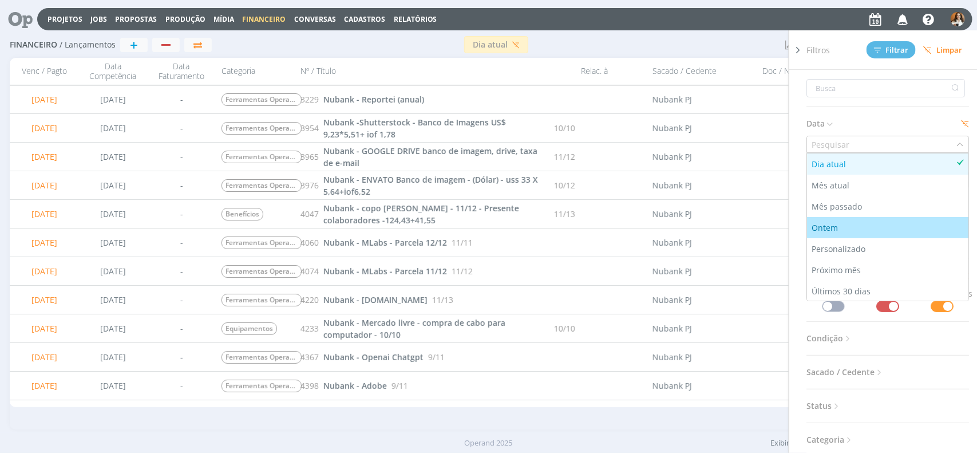
click at [834, 230] on div "Ontem" at bounding box center [826, 228] width 29 height 12
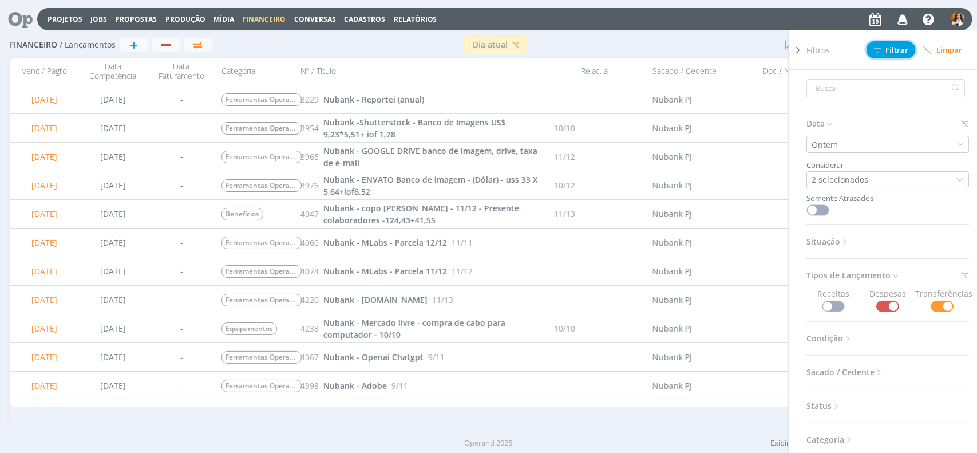
click at [895, 52] on span "Filtrar" at bounding box center [891, 49] width 35 height 7
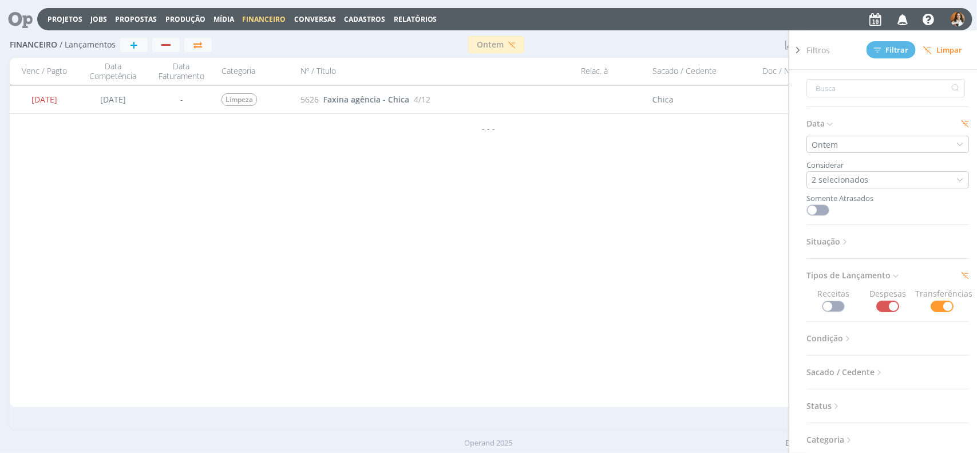
click at [703, 50] on div "Ontem" at bounding box center [494, 44] width 565 height 17
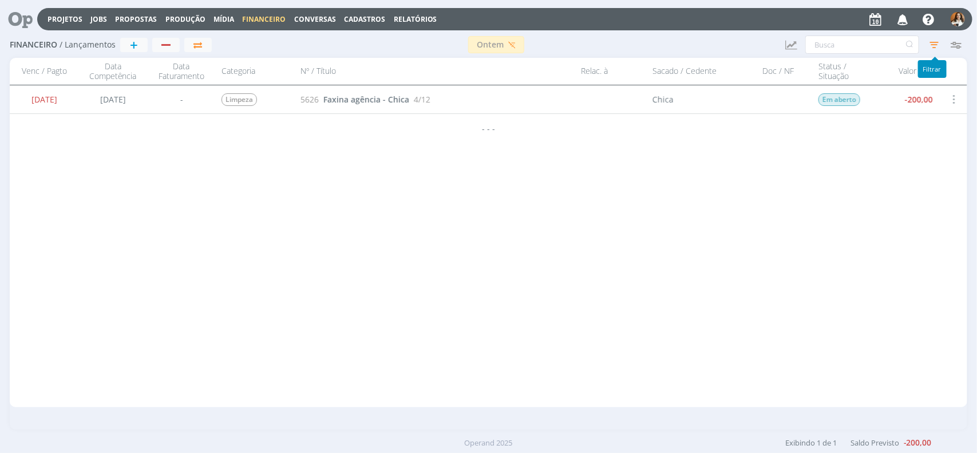
click at [935, 49] on icon "button" at bounding box center [934, 44] width 21 height 21
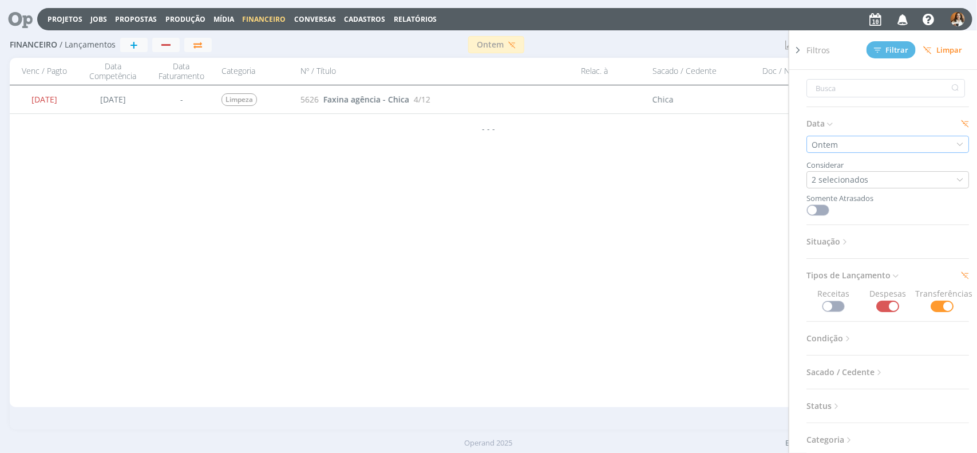
click at [903, 143] on div "Ontem" at bounding box center [888, 144] width 163 height 17
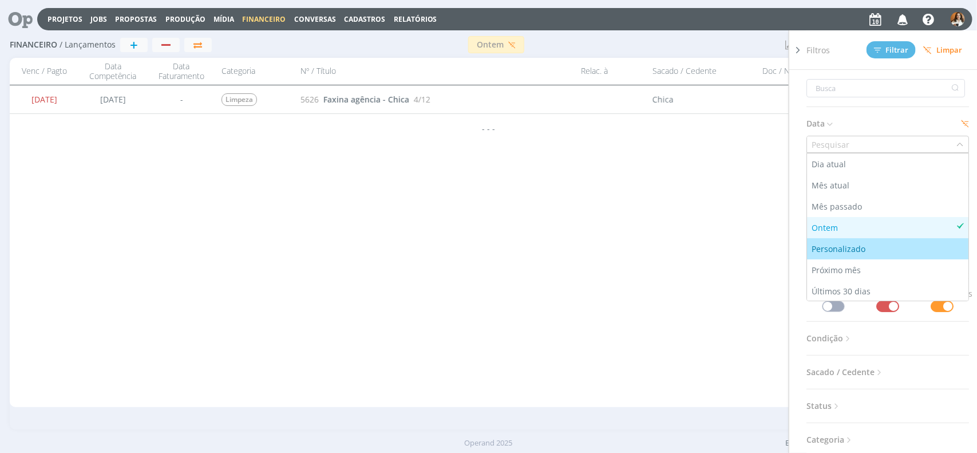
click at [856, 245] on div "Personalizado" at bounding box center [840, 249] width 56 height 12
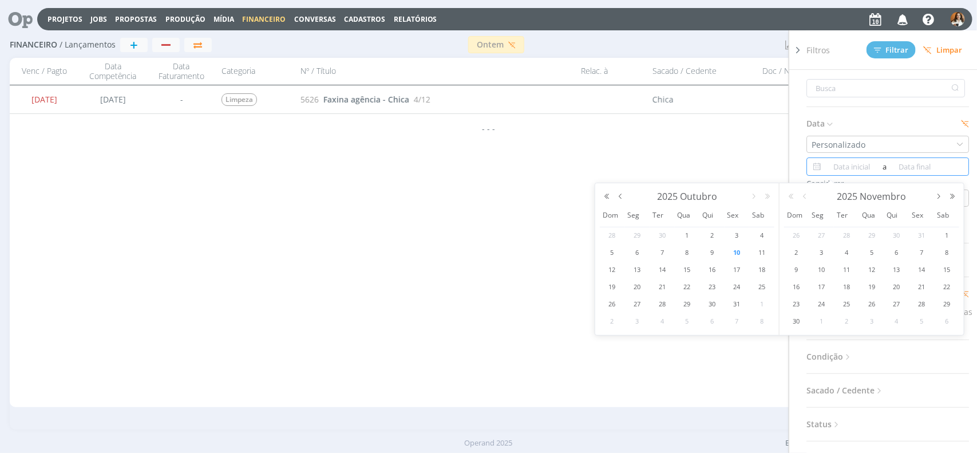
click at [845, 165] on input at bounding box center [853, 167] width 56 height 14
click at [754, 250] on div "11" at bounding box center [762, 253] width 25 height 14
click at [641, 267] on span "13" at bounding box center [637, 270] width 14 height 14
type input "11/10/2025"
type input "13/10/2025"
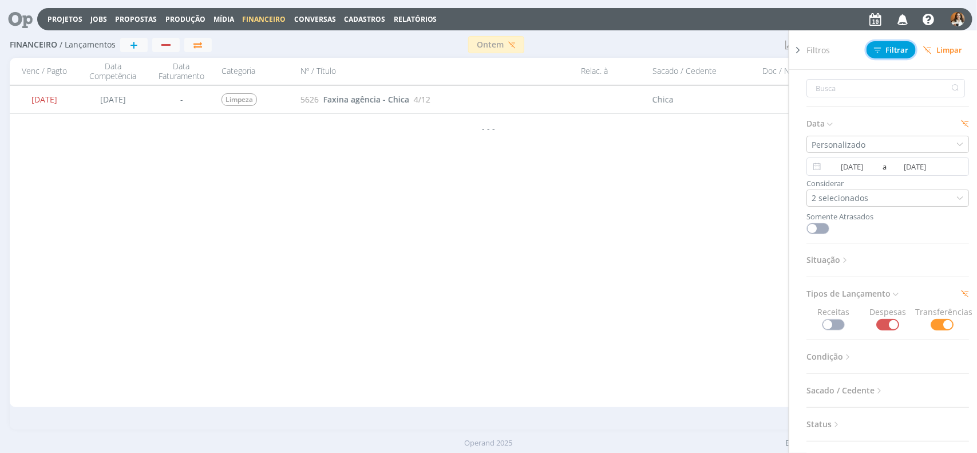
click at [900, 52] on span "Filtrar" at bounding box center [891, 49] width 35 height 7
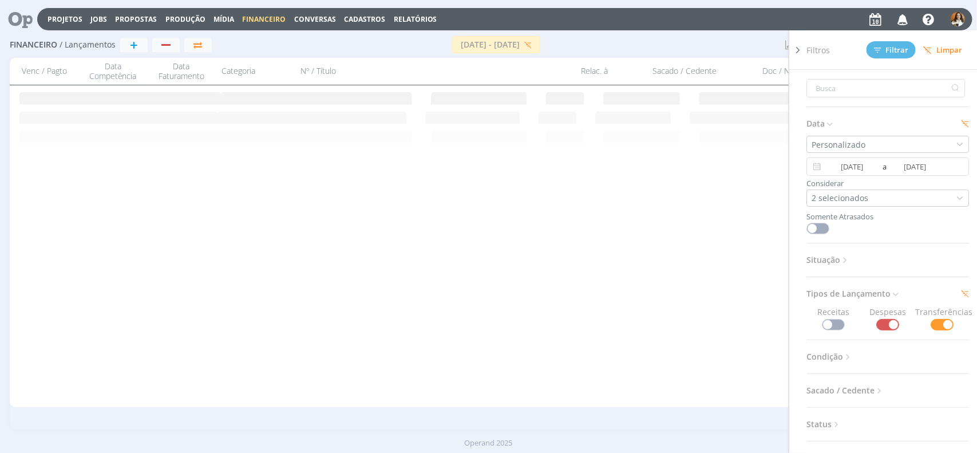
click at [728, 46] on div "11/10/2025 - 13/10/2025" at bounding box center [494, 44] width 565 height 17
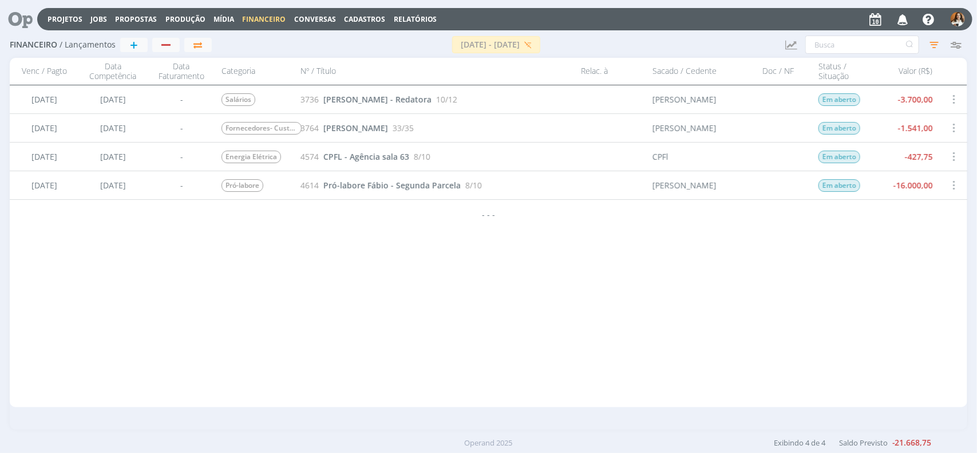
click at [652, 101] on div "Juliana Alquete" at bounding box center [695, 99] width 97 height 28
click at [653, 97] on div "Juliana Alquete" at bounding box center [685, 99] width 64 height 12
drag, startPoint x: 653, startPoint y: 98, endPoint x: 945, endPoint y: 156, distance: 297.0
click at [945, 156] on div "10/10/2025 10/10/2025 - Ferramentas Operação - Banco de Imagens, Google, Mlabs …" at bounding box center [489, 142] width 958 height 115
click at [843, 236] on div "10/10/2025 10/10/2025 - Ferramentas Operação - Banco de Imagens, Google, Mlabs …" at bounding box center [489, 246] width 958 height 322
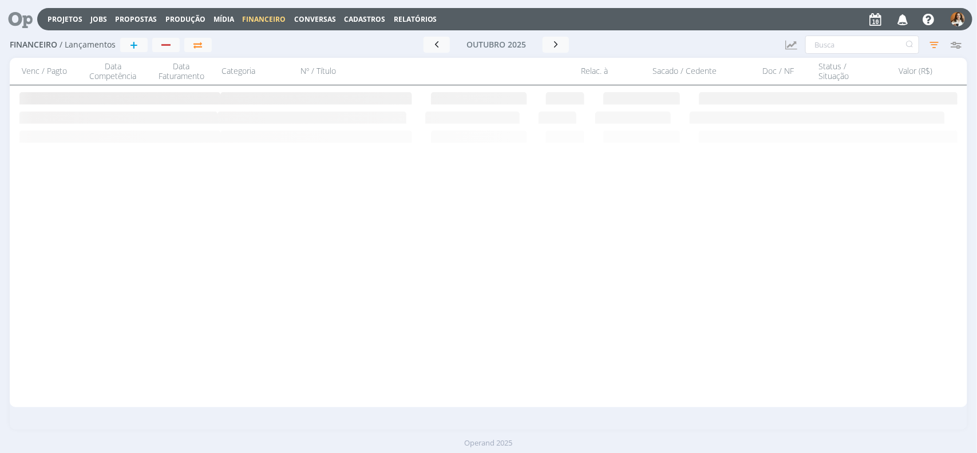
click at [255, 18] on span "Financeiro" at bounding box center [265, 19] width 44 height 10
click at [240, 61] on link "Contas" at bounding box center [266, 58] width 96 height 18
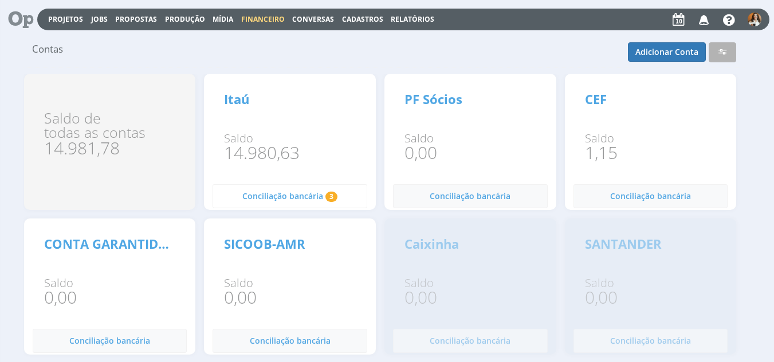
click at [281, 198] on span "Conciliação bancária" at bounding box center [282, 196] width 81 height 11
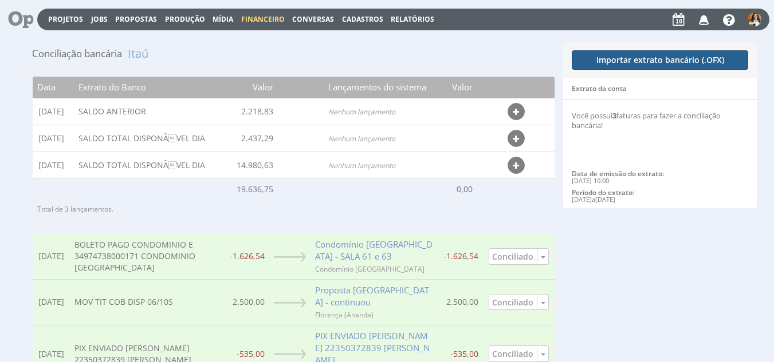
click at [648, 66] on button "Importar extrato bancário (.OFX)" at bounding box center [659, 59] width 176 height 19
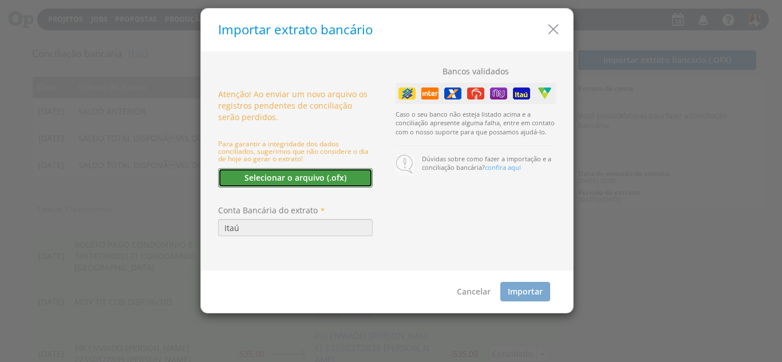
click at [329, 182] on button "Selecionar o arquivo (.ofx)" at bounding box center [295, 177] width 155 height 19
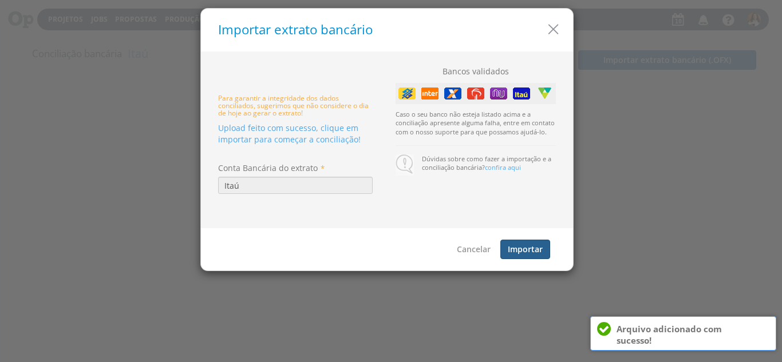
click at [533, 248] on button "Importar" at bounding box center [525, 249] width 50 height 19
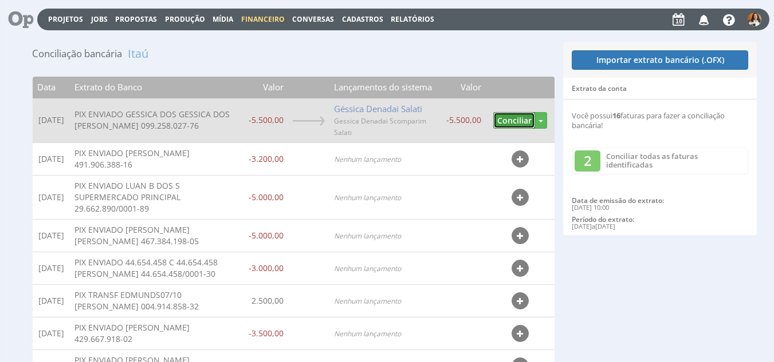
click at [516, 124] on button "Conciliar" at bounding box center [514, 120] width 42 height 17
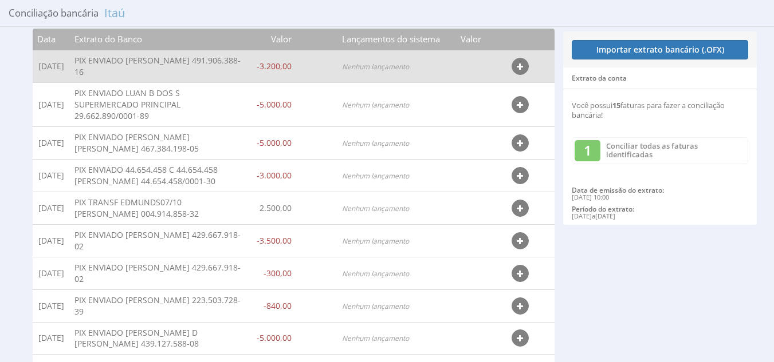
scroll to position [36, 0]
